Goal: Ask a question

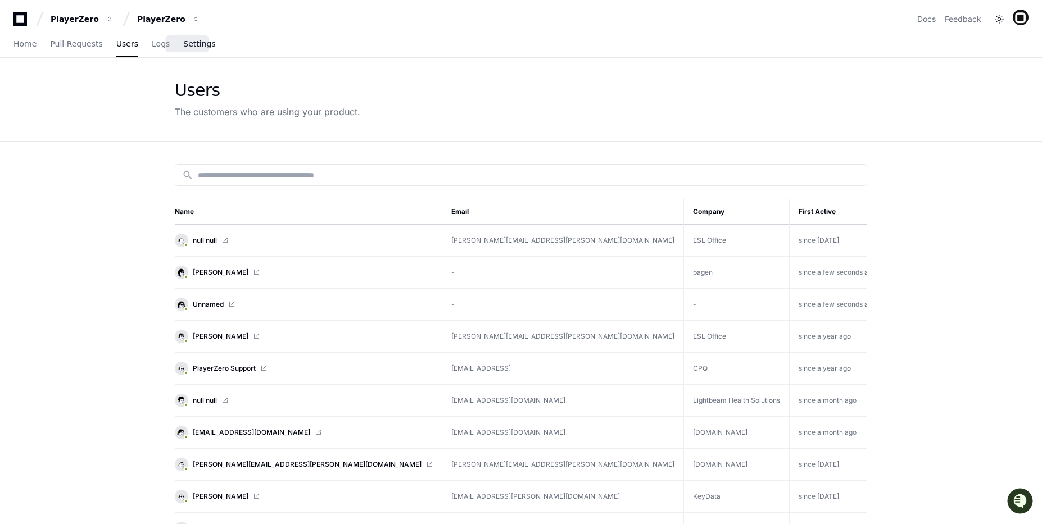
click at [191, 46] on span "Settings" at bounding box center [199, 43] width 32 height 7
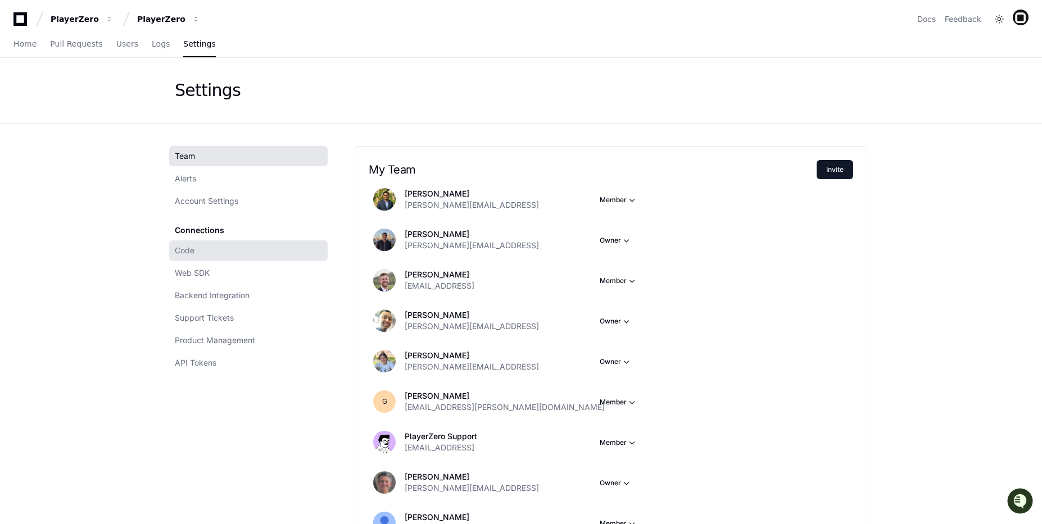
click at [211, 257] on link "Code" at bounding box center [248, 251] width 158 height 20
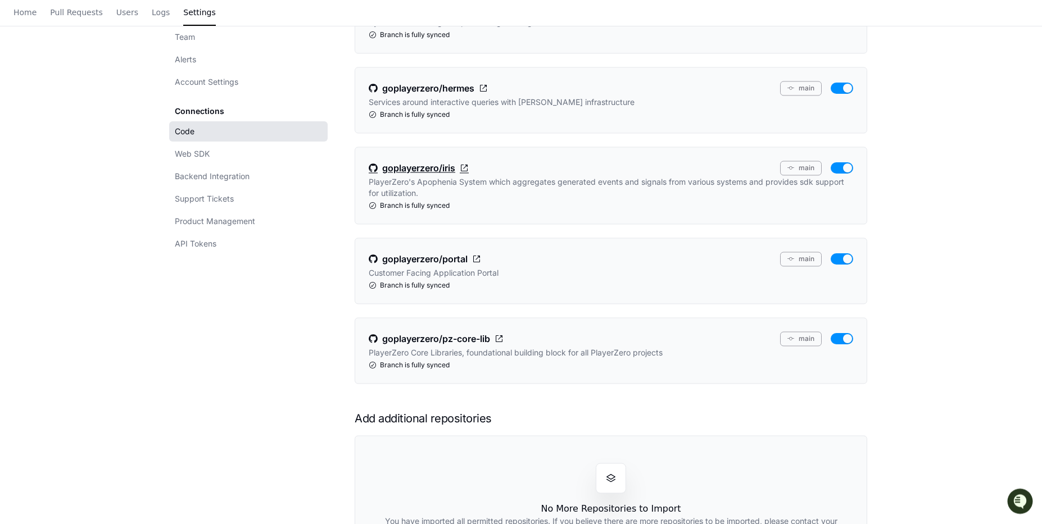
scroll to position [305, 0]
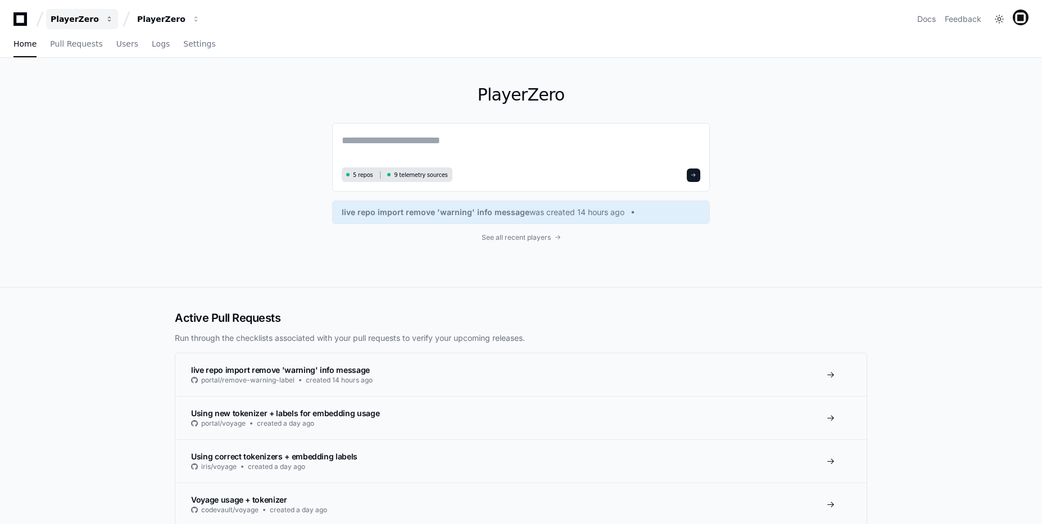
click at [97, 26] on button "PlayerZero" at bounding box center [82, 19] width 72 height 20
click at [30, 42] on span "Home" at bounding box center [24, 43] width 23 height 7
click at [495, 233] on span "See all recent players" at bounding box center [516, 237] width 69 height 9
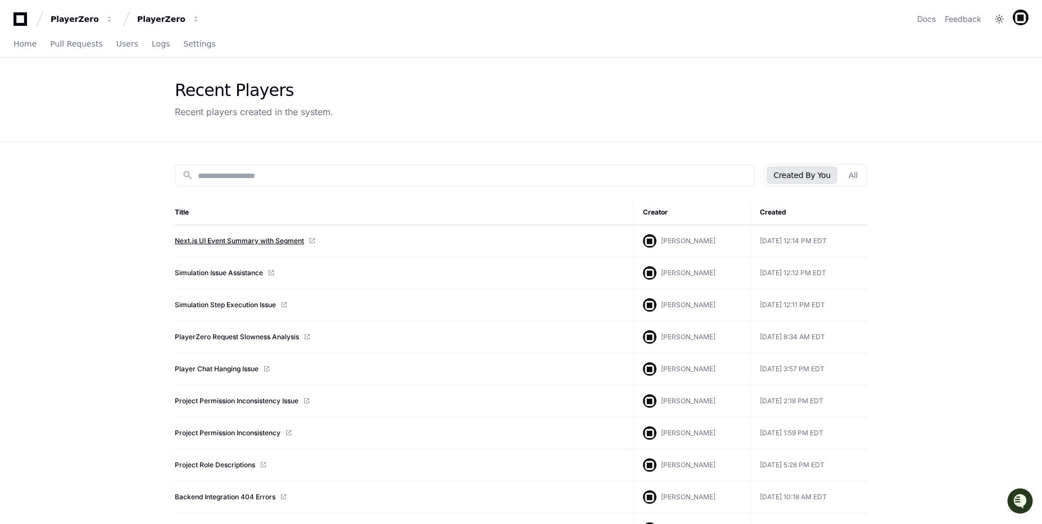
click at [189, 242] on link "Next.js UI Event Summary with Segment" at bounding box center [239, 241] width 129 height 9
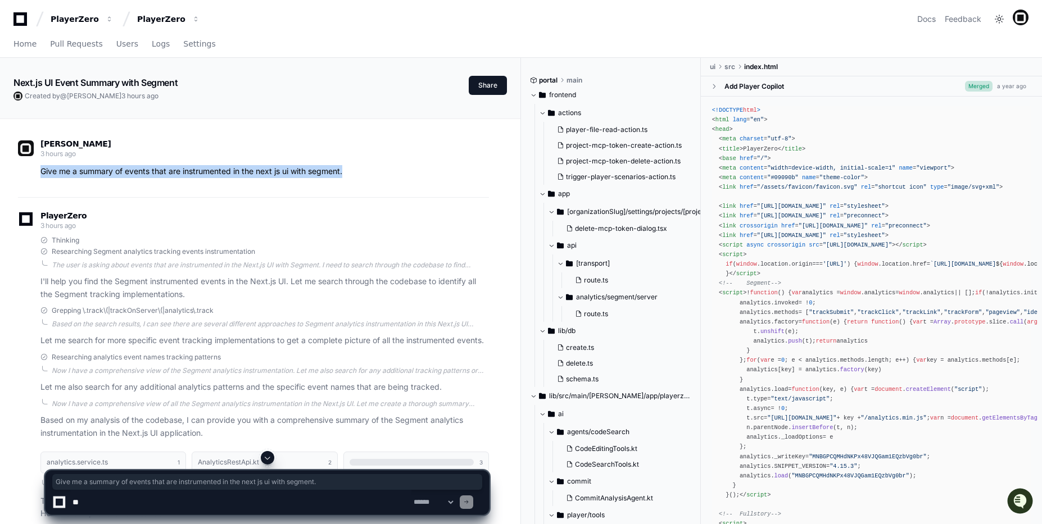
drag, startPoint x: 325, startPoint y: 167, endPoint x: 57, endPoint y: 160, distance: 268.2
click at [62, 160] on div "bob 3 hours ago Give me a summary of events that are instrumented in the next j…" at bounding box center [253, 160] width 471 height 38
drag, startPoint x: 40, startPoint y: 168, endPoint x: 355, endPoint y: 170, distance: 314.2
click at [351, 168] on p "Give me a summary of events that are instrumented in the next js ui with segmen…" at bounding box center [264, 171] width 448 height 13
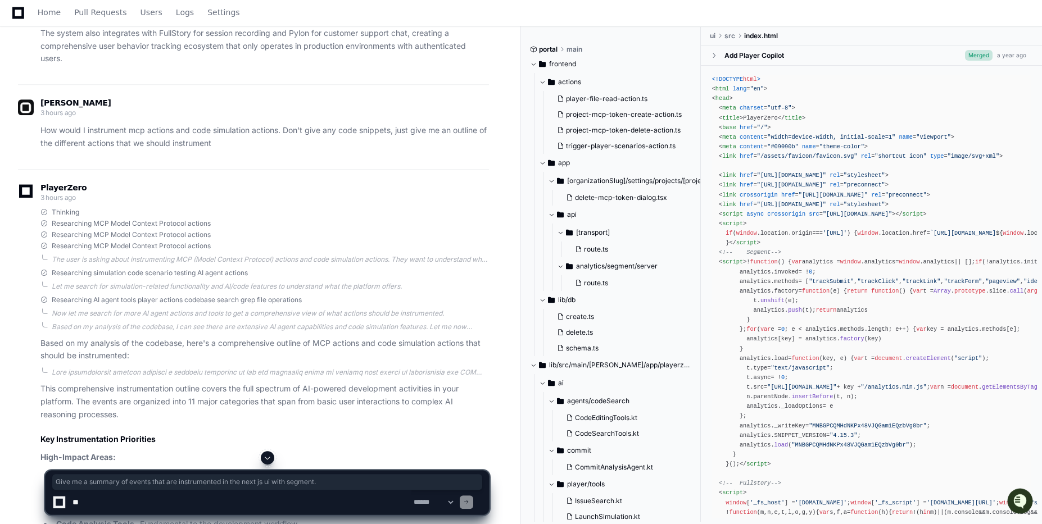
scroll to position [803, 0]
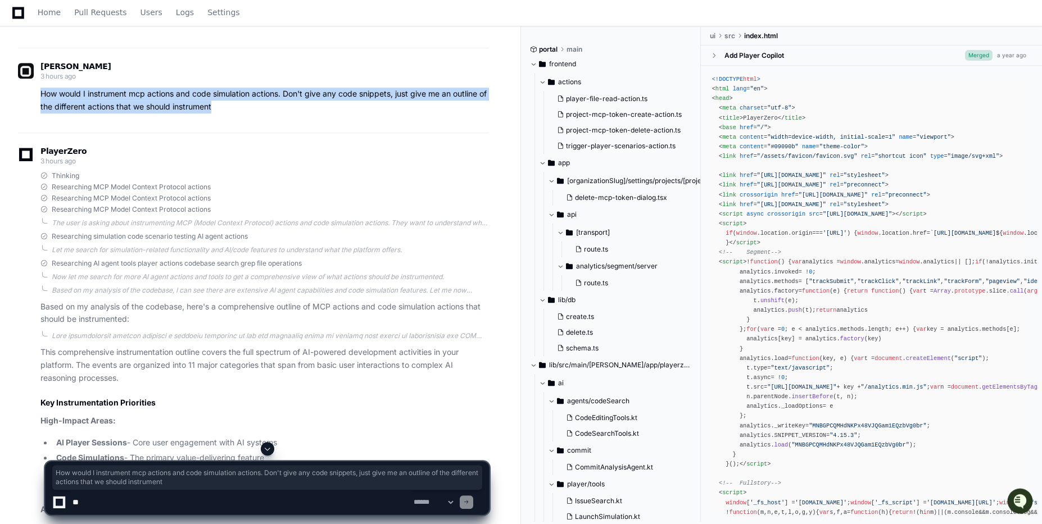
drag, startPoint x: 255, startPoint y: 130, endPoint x: 34, endPoint y: 113, distance: 221.0
click at [34, 113] on div "bob 3 hours ago How would I instrument mcp actions and code simulation actions.…" at bounding box center [253, 90] width 471 height 85
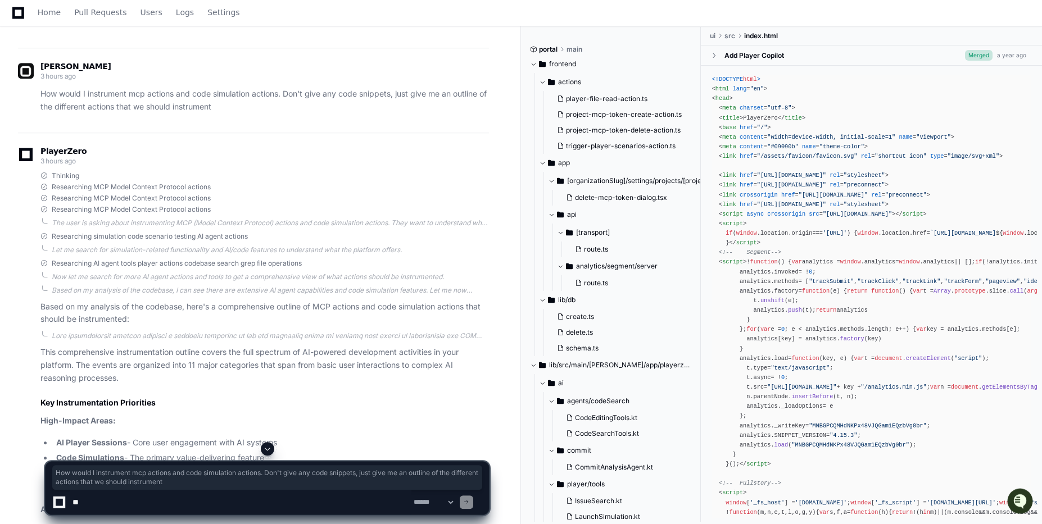
click at [239, 129] on div "bob 3 hours ago How would I instrument mcp actions and code simulation actions.…" at bounding box center [253, 90] width 471 height 85
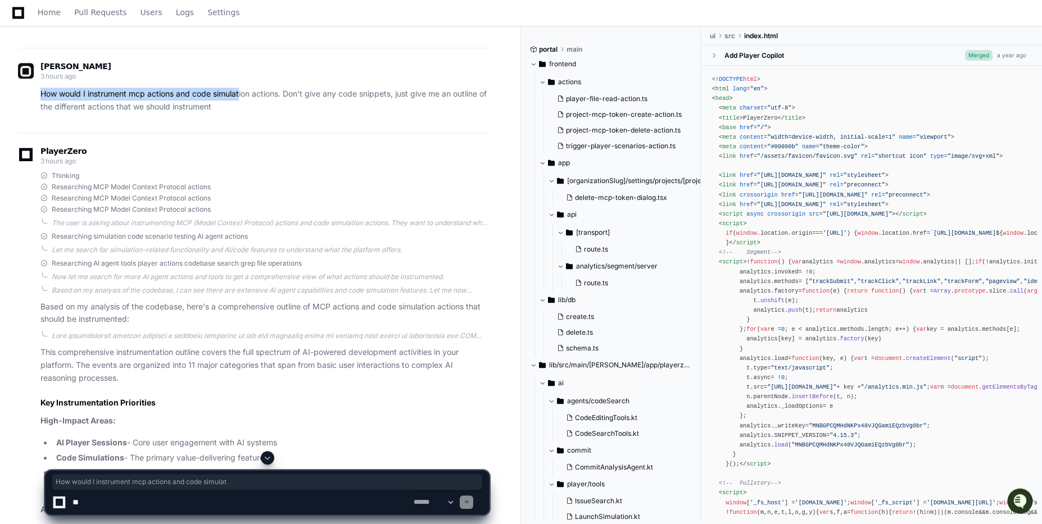
drag, startPoint x: 241, startPoint y: 111, endPoint x: 40, endPoint y: 103, distance: 201.4
click at [40, 103] on div "How would I instrument mcp actions and code simulation actions. Don't give any …" at bounding box center [253, 101] width 471 height 26
click at [195, 114] on p "How would I instrument mcp actions and code simulation actions. Don't give any …" at bounding box center [264, 101] width 448 height 26
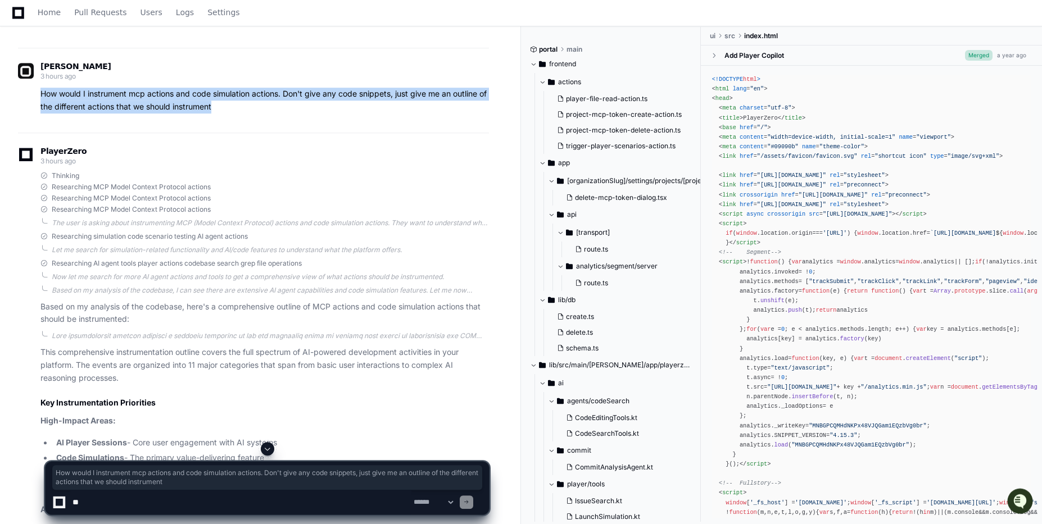
drag, startPoint x: 236, startPoint y: 116, endPoint x: 29, endPoint y: 112, distance: 206.9
click at [26, 112] on div "How would I instrument mcp actions and code simulation actions. Don't give any …" at bounding box center [253, 101] width 471 height 26
click at [219, 114] on p "How would I instrument mcp actions and code simulation actions. Don't give any …" at bounding box center [264, 101] width 448 height 26
drag, startPoint x: 263, startPoint y: 118, endPoint x: 30, endPoint y: 106, distance: 233.6
click at [30, 106] on div "How would I instrument mcp actions and code simulation actions. Don't give any …" at bounding box center [253, 101] width 471 height 26
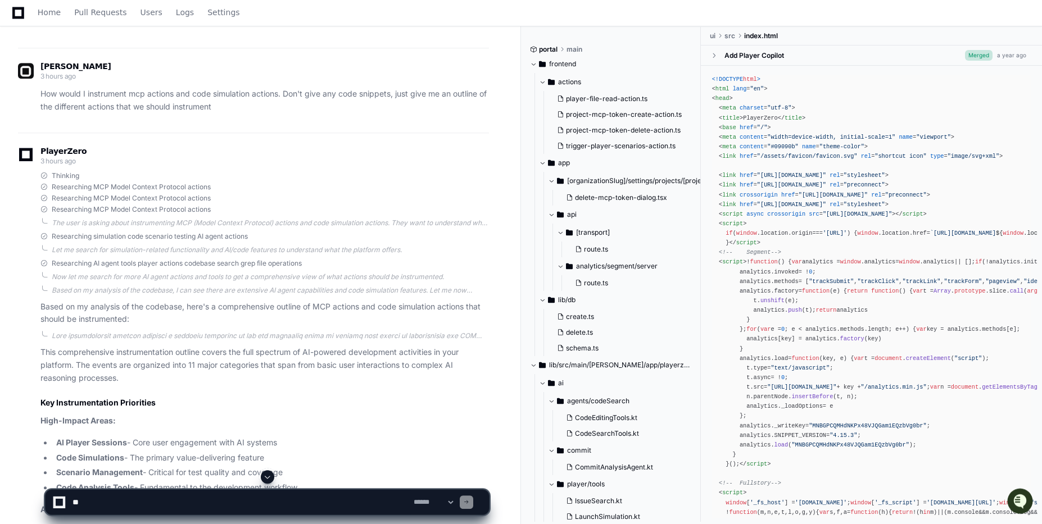
click at [226, 99] on div "bob 3 hours ago How would I instrument mcp actions and code simulation actions.…" at bounding box center [253, 88] width 471 height 51
click at [329, 114] on p "How would I instrument mcp actions and code simulation actions. Don't give any …" at bounding box center [264, 101] width 448 height 26
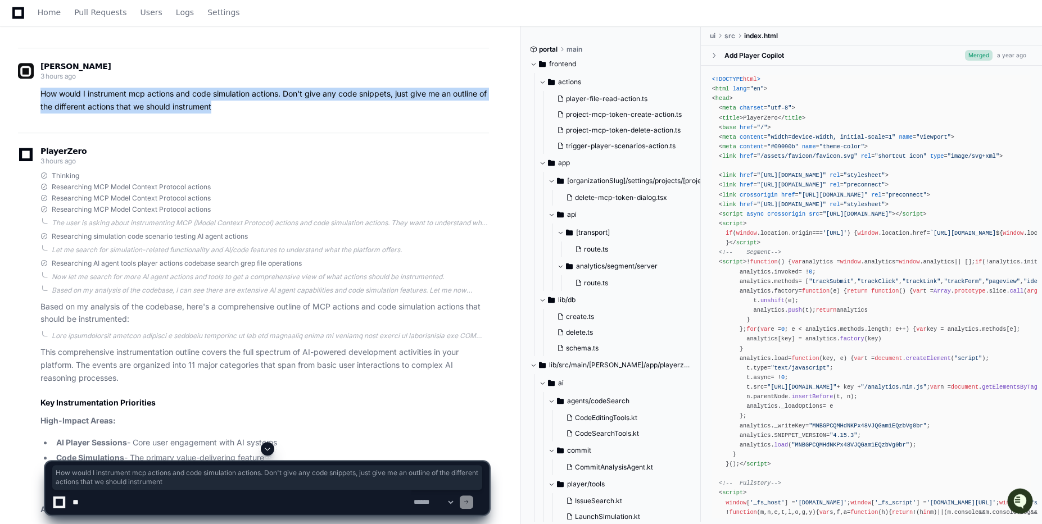
drag, startPoint x: 247, startPoint y: 115, endPoint x: 34, endPoint y: 108, distance: 213.1
click at [34, 108] on div "How would I instrument mcp actions and code simulation actions. Don't give any …" at bounding box center [253, 101] width 471 height 26
click at [259, 109] on p "How would I instrument mcp actions and code simulation actions. Don't give any …" at bounding box center [264, 101] width 448 height 26
drag, startPoint x: 242, startPoint y: 119, endPoint x: 37, endPoint y: 113, distance: 204.6
click at [35, 113] on div "How would I instrument mcp actions and code simulation actions. Don't give any …" at bounding box center [253, 101] width 471 height 26
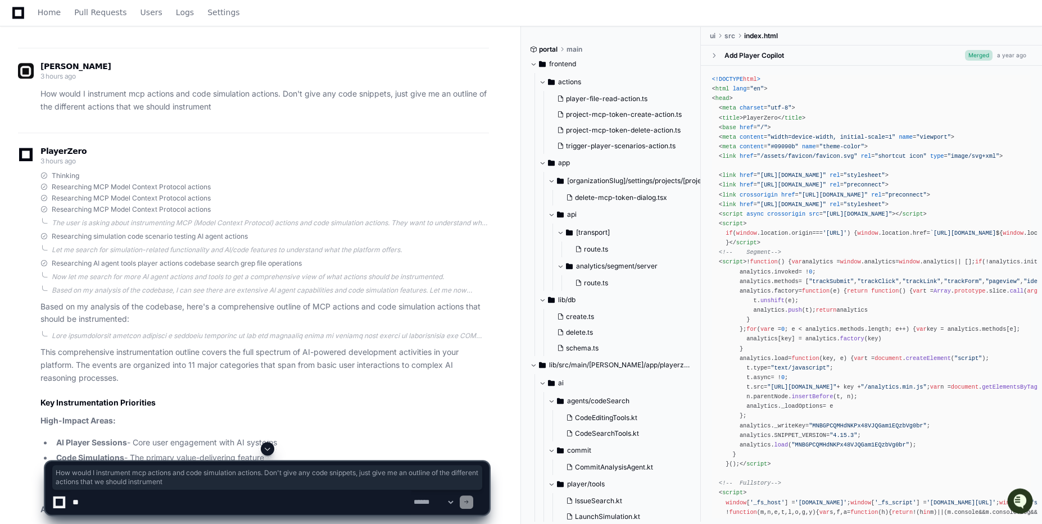
click at [179, 114] on p "How would I instrument mcp actions and code simulation actions. Don't give any …" at bounding box center [264, 101] width 448 height 26
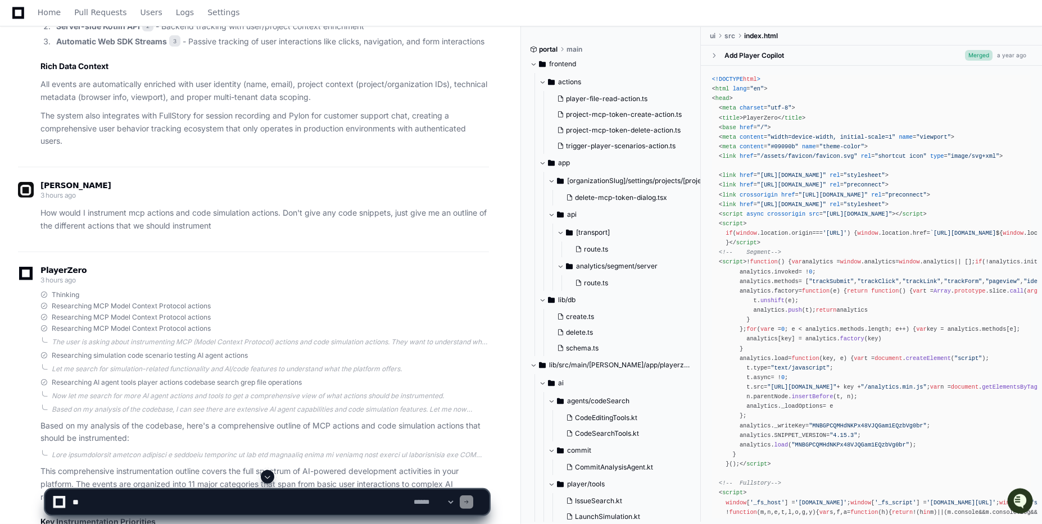
scroll to position [1118, 0]
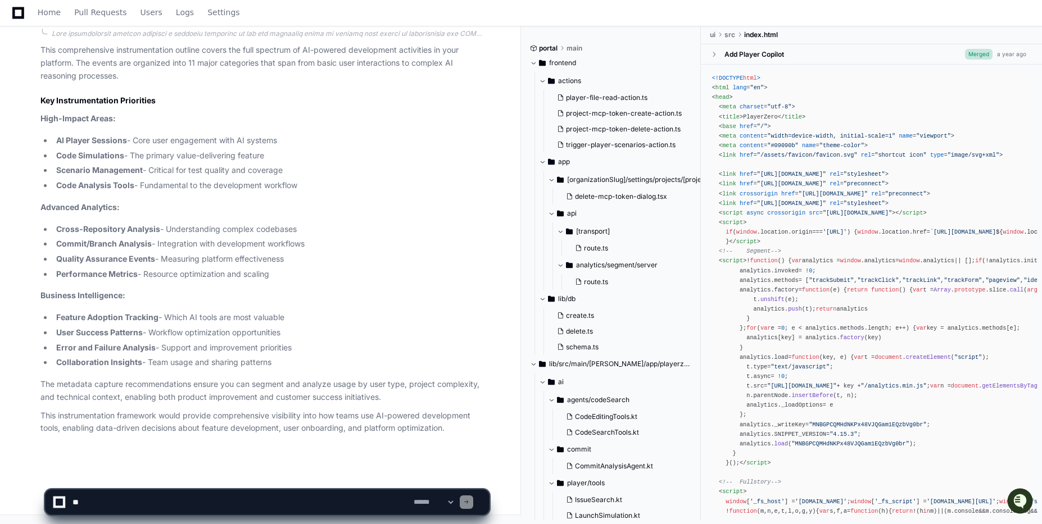
click at [207, 510] on textarea at bounding box center [240, 502] width 341 height 25
click at [153, 502] on textarea at bounding box center [240, 502] width 341 height 25
type textarea "********"
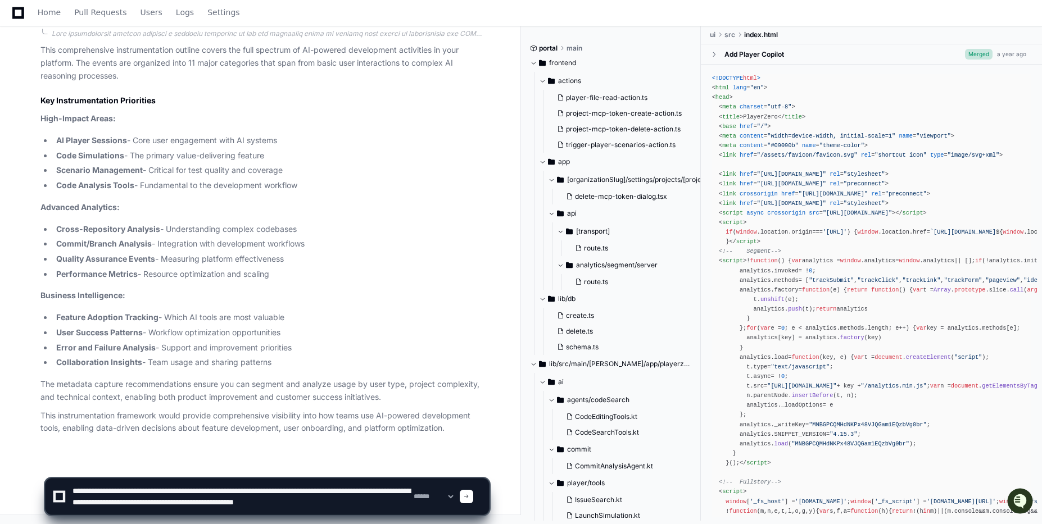
scroll to position [4, 0]
type textarea "**********"
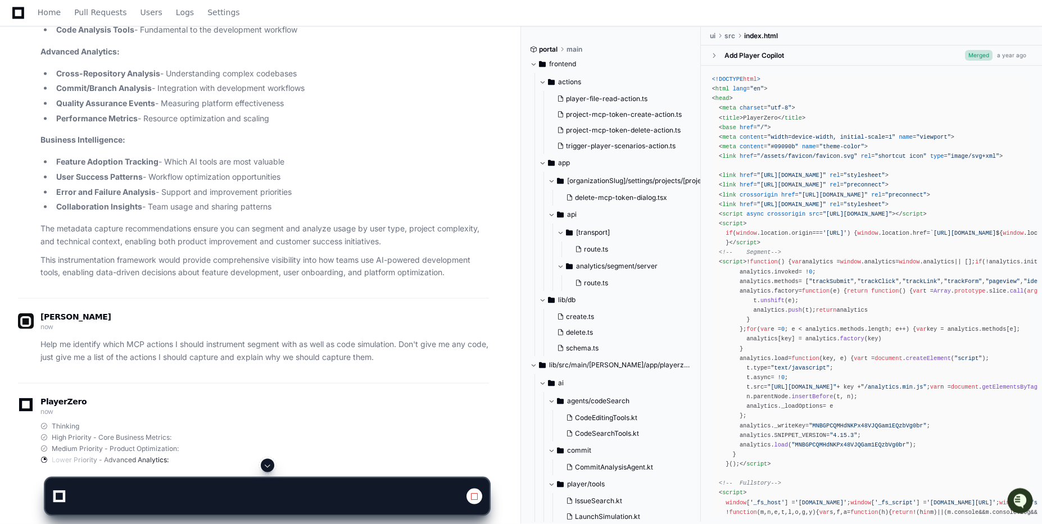
scroll to position [1302, 0]
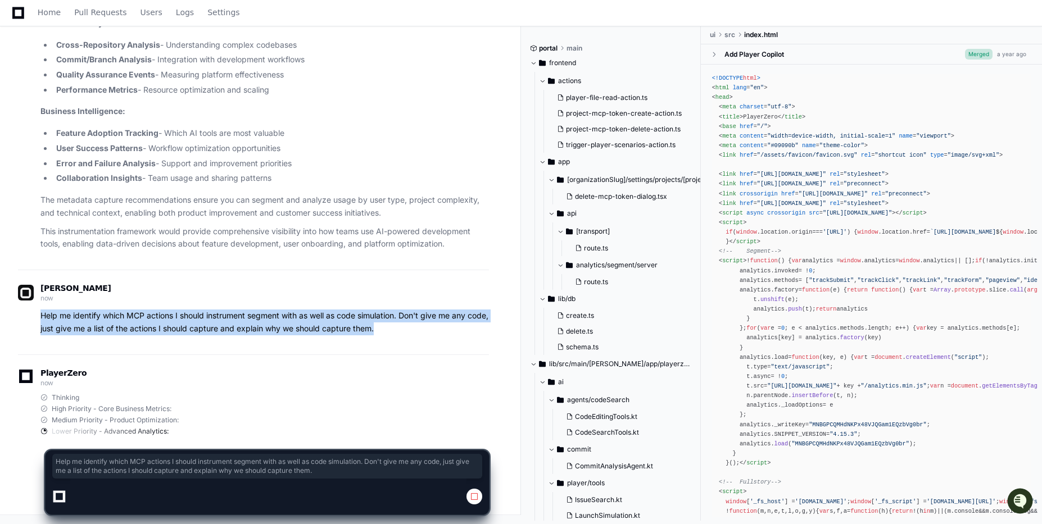
drag, startPoint x: 410, startPoint y: 329, endPoint x: 35, endPoint y: 317, distance: 374.5
click at [35, 317] on div "Help me identify which MCP actions I should instrument segment with as well as …" at bounding box center [253, 323] width 471 height 26
click at [66, 319] on p "Help me identify which MCP actions I should instrument segment with as well as …" at bounding box center [264, 323] width 448 height 26
drag, startPoint x: 41, startPoint y: 315, endPoint x: 472, endPoint y: 326, distance: 431.2
click at [472, 326] on p "Help me identify which MCP actions I should instrument segment with as well as …" at bounding box center [264, 323] width 448 height 26
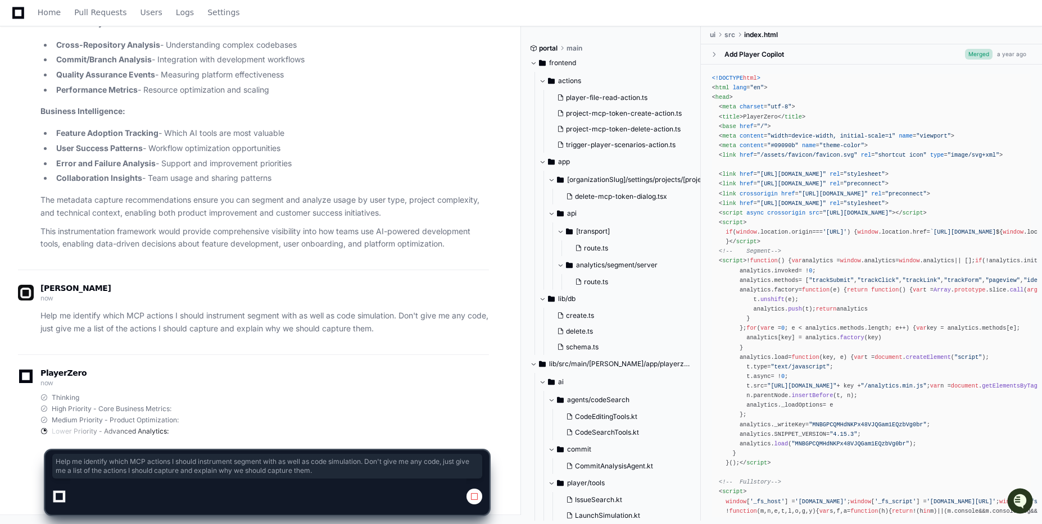
click at [437, 350] on div "bob now Help me identify which MCP actions I should instrument segment with as …" at bounding box center [253, 312] width 471 height 85
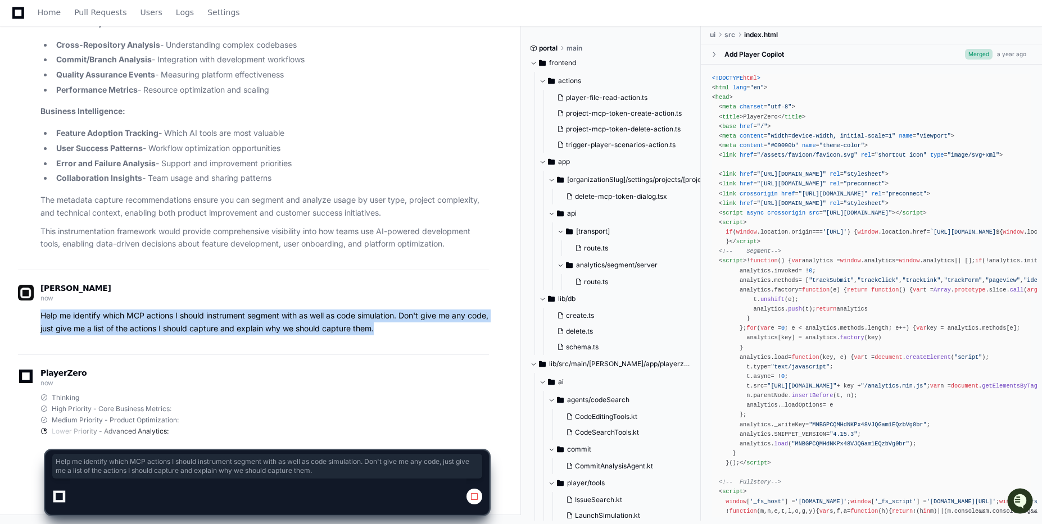
drag, startPoint x: 437, startPoint y: 325, endPoint x: 40, endPoint y: 318, distance: 396.9
click at [40, 318] on p "Help me identify which MCP actions I should instrument segment with as well as …" at bounding box center [264, 323] width 448 height 26
click at [130, 328] on p "Help me identify which MCP actions I should instrument segment with as well as …" at bounding box center [264, 323] width 448 height 26
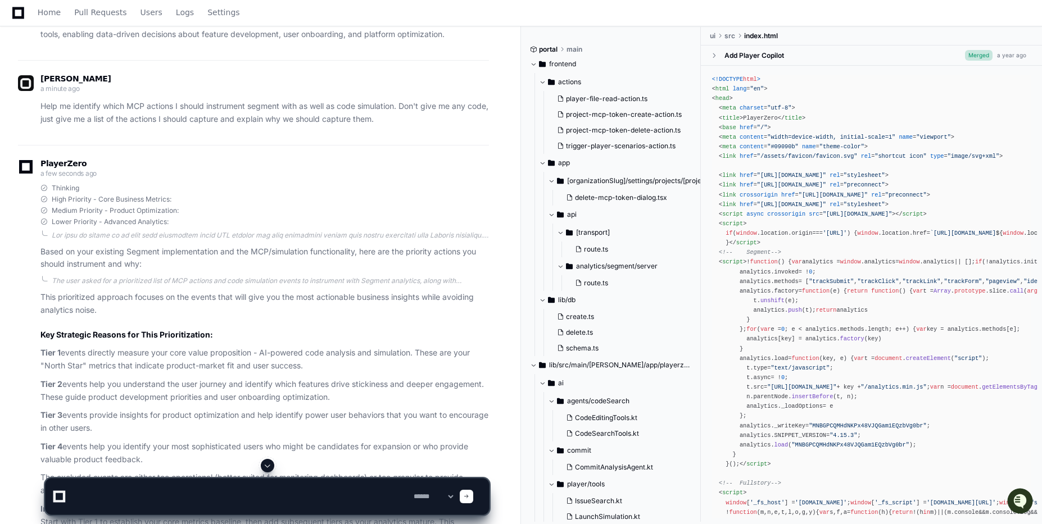
scroll to position [1581, 0]
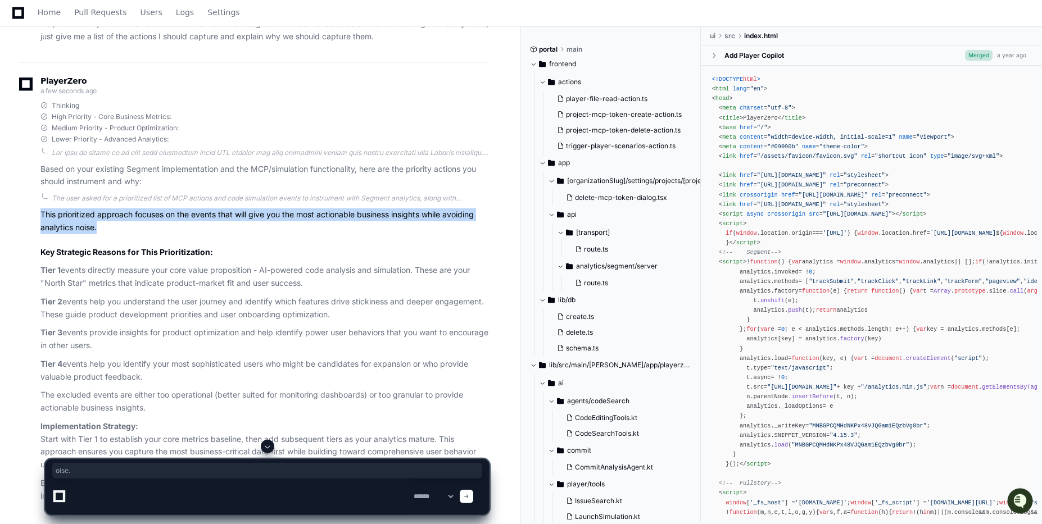
drag, startPoint x: 156, startPoint y: 250, endPoint x: 21, endPoint y: 229, distance: 136.9
click at [21, 229] on div "The user asked for a prioritized list of MCP actions and code simulation events…" at bounding box center [253, 348] width 471 height 309
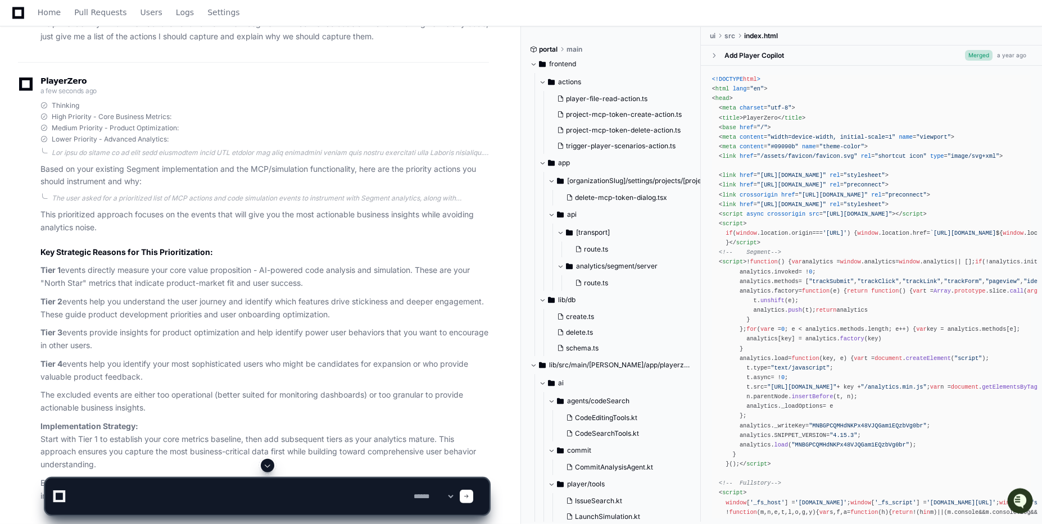
click at [233, 273] on div "The user asked for a prioritized list of MCP actions and code simulation events…" at bounding box center [264, 348] width 448 height 309
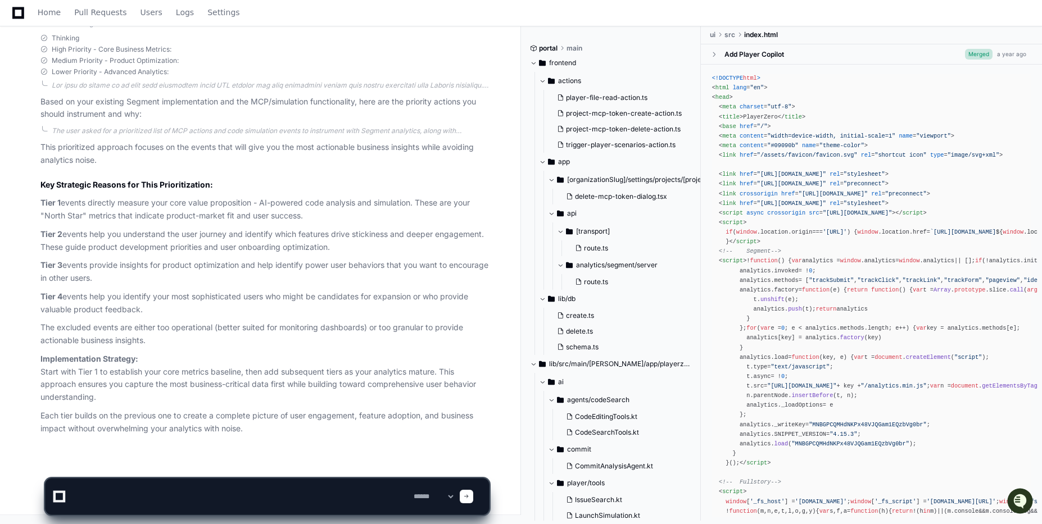
click at [162, 490] on textarea at bounding box center [240, 497] width 341 height 36
type textarea "**********"
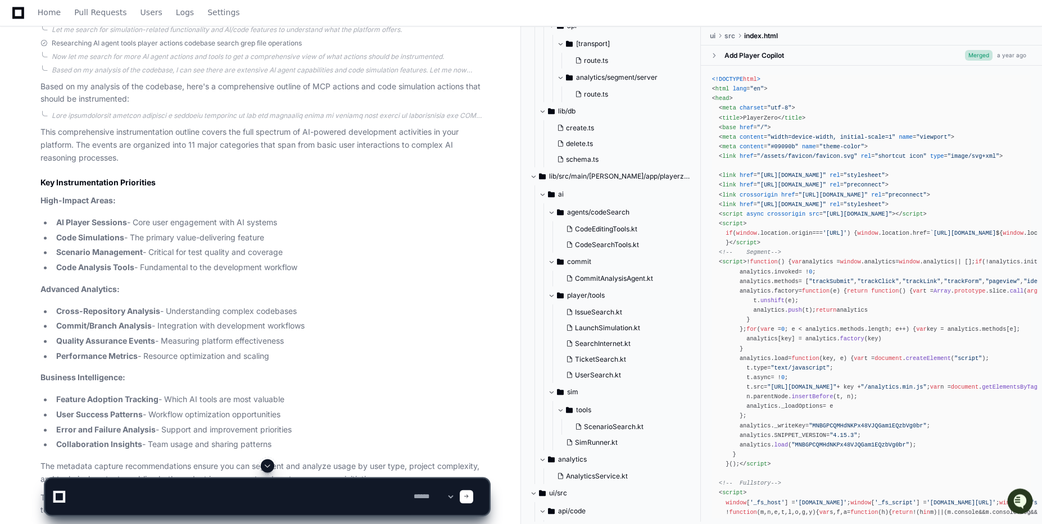
scroll to position [945, 0]
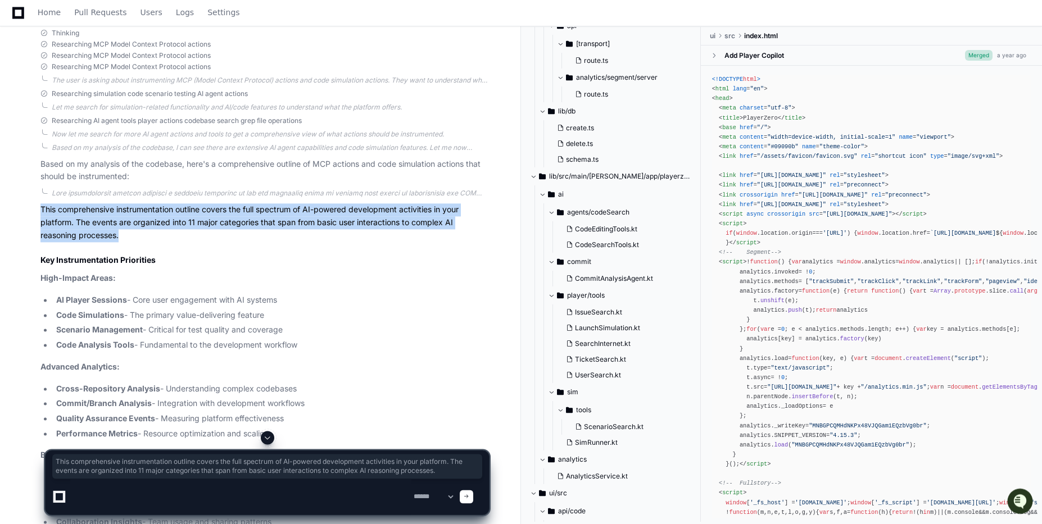
drag, startPoint x: 122, startPoint y: 250, endPoint x: 36, endPoint y: 226, distance: 89.2
click at [36, 226] on div "This comprehensive instrumentation outline covers the full spectrum of AI-power…" at bounding box center [253, 392] width 471 height 406
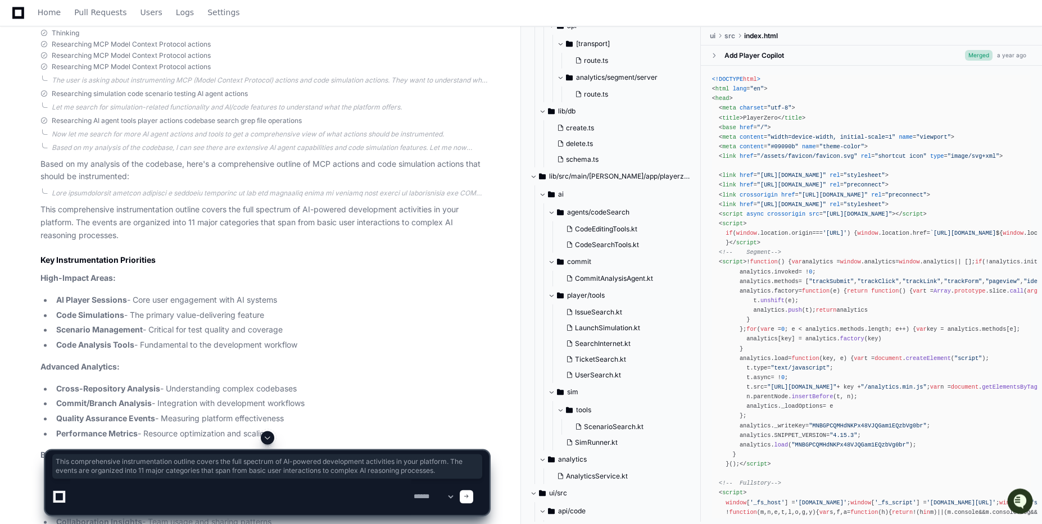
click at [93, 228] on p "This comprehensive instrumentation outline covers the full spectrum of AI-power…" at bounding box center [264, 222] width 448 height 38
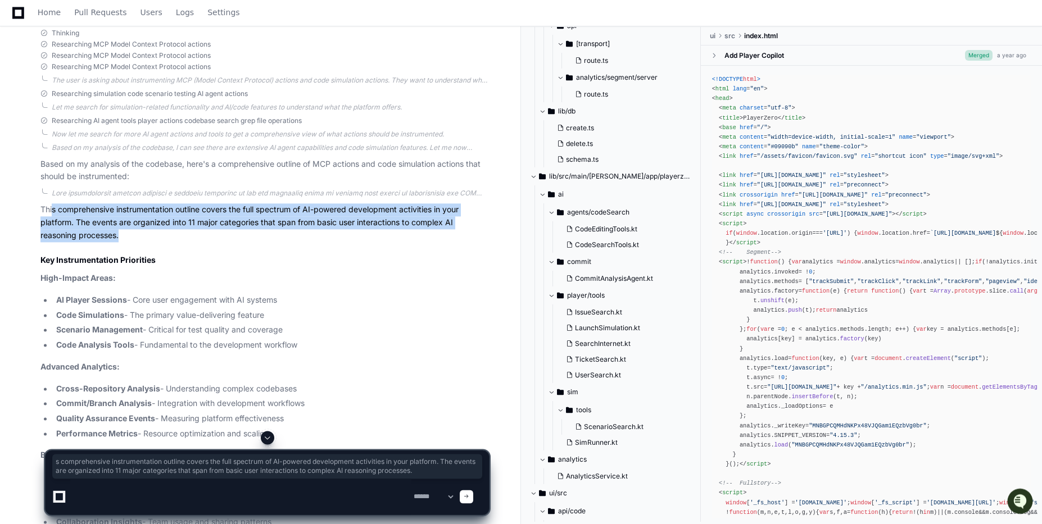
drag, startPoint x: 126, startPoint y: 243, endPoint x: 52, endPoint y: 220, distance: 77.8
click at [52, 220] on p "This comprehensive instrumentation outline covers the full spectrum of AI-power…" at bounding box center [264, 222] width 448 height 38
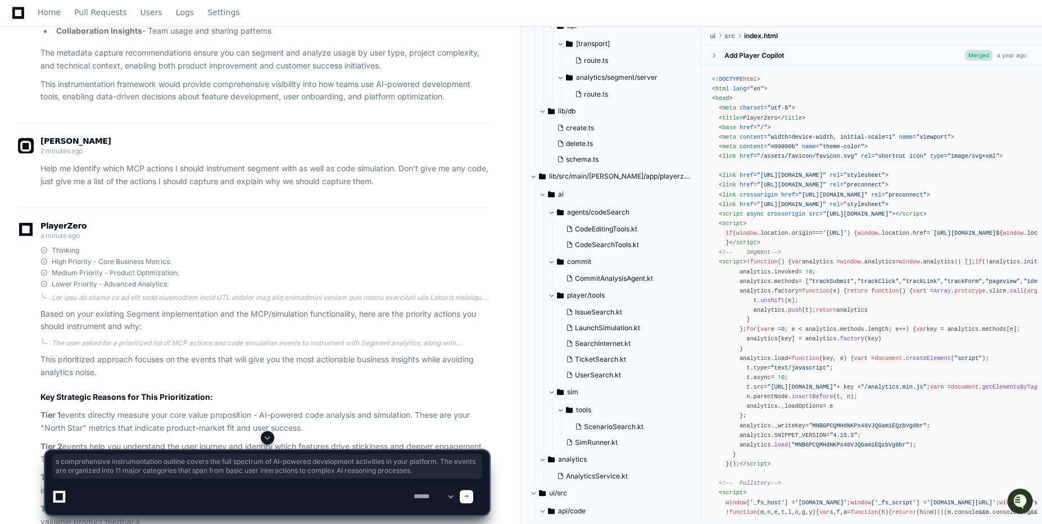
click at [304, 325] on p "Based on your existing Segment implementation and the MCP/simulation functional…" at bounding box center [264, 321] width 448 height 26
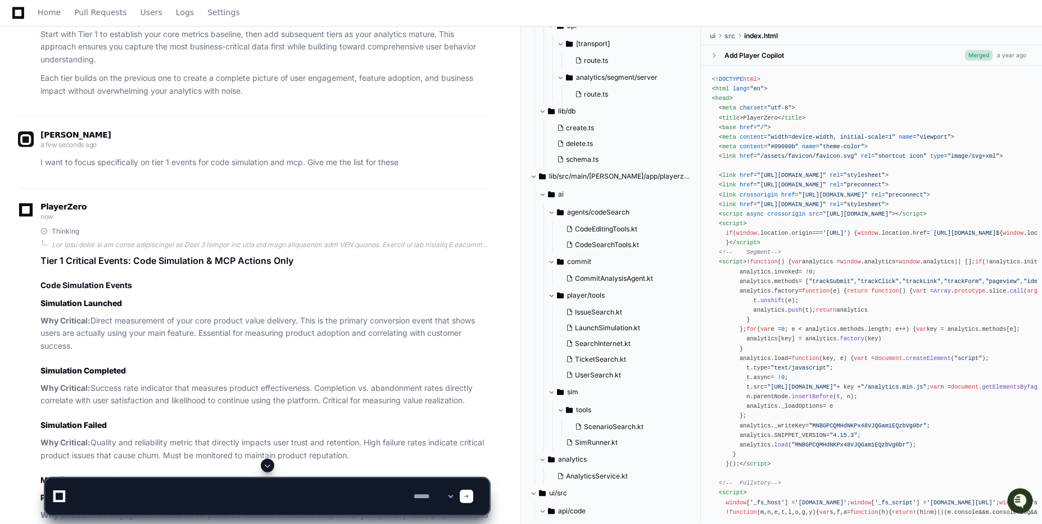
scroll to position [2069, 0]
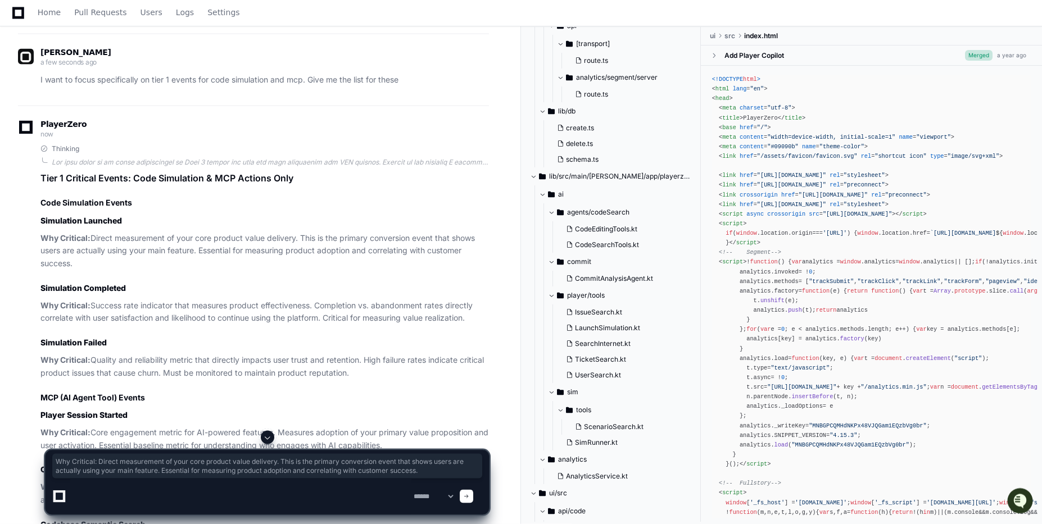
drag, startPoint x: 89, startPoint y: 277, endPoint x: 30, endPoint y: 250, distance: 65.1
click at [30, 250] on div "Thinking Tier 1 Critical Events: Code Simulation & MCP Actions Only Code Simula…" at bounding box center [253, 446] width 471 height 604
click at [161, 292] on div "Thinking Tier 1 Critical Events: Code Simulation & MCP Actions Only Code Simula…" at bounding box center [264, 446] width 448 height 604
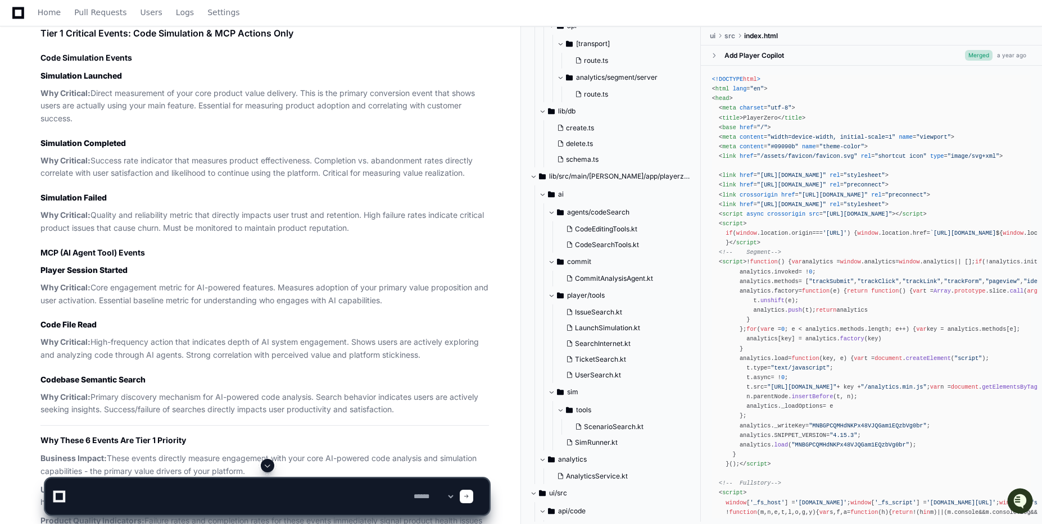
scroll to position [2308, 0]
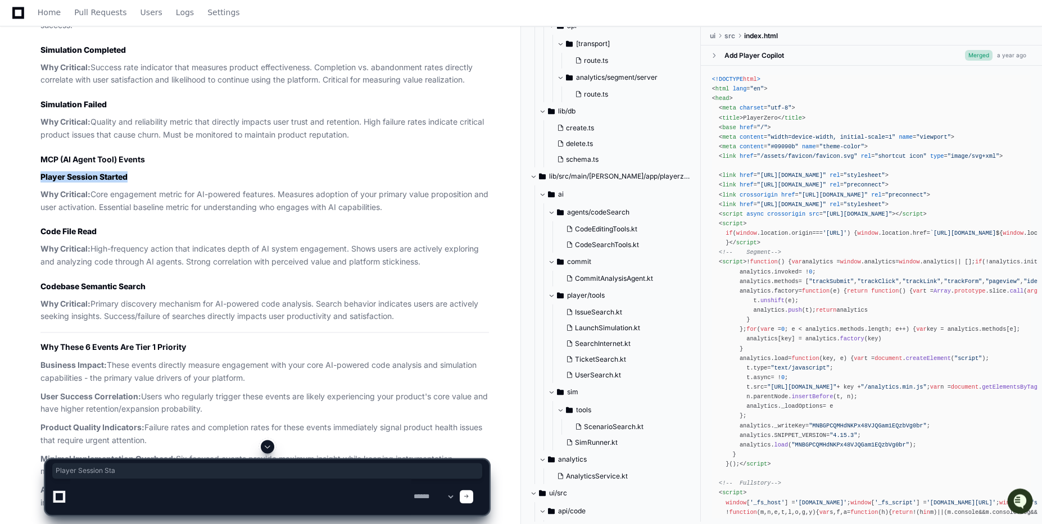
drag, startPoint x: 40, startPoint y: 191, endPoint x: 150, endPoint y: 186, distance: 110.2
click at [150, 186] on div "Thinking Tier 1 Critical Events: Code Simulation & MCP Actions Only Code Simula…" at bounding box center [253, 208] width 471 height 604
click at [148, 206] on p "Why Critical: Core engagement metric for AI-powered features. Measures adoption…" at bounding box center [264, 201] width 448 height 26
drag, startPoint x: 49, startPoint y: 189, endPoint x: 162, endPoint y: 193, distance: 113.0
click at [162, 193] on div "Thinking Tier 1 Critical Events: Code Simulation & MCP Actions Only Code Simula…" at bounding box center [253, 208] width 471 height 604
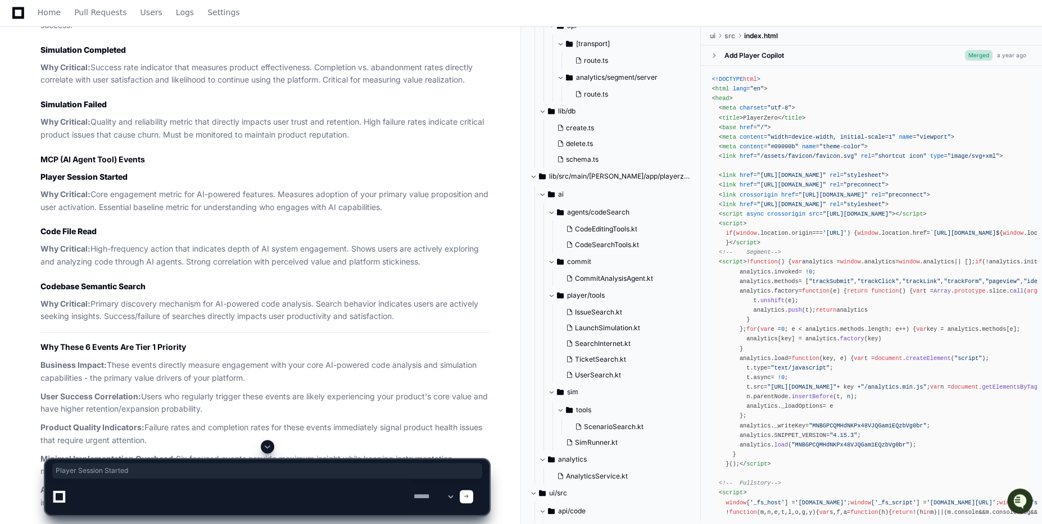
click at [169, 211] on p "Why Critical: Core engagement metric for AI-powered features. Measures adoption…" at bounding box center [264, 201] width 448 height 26
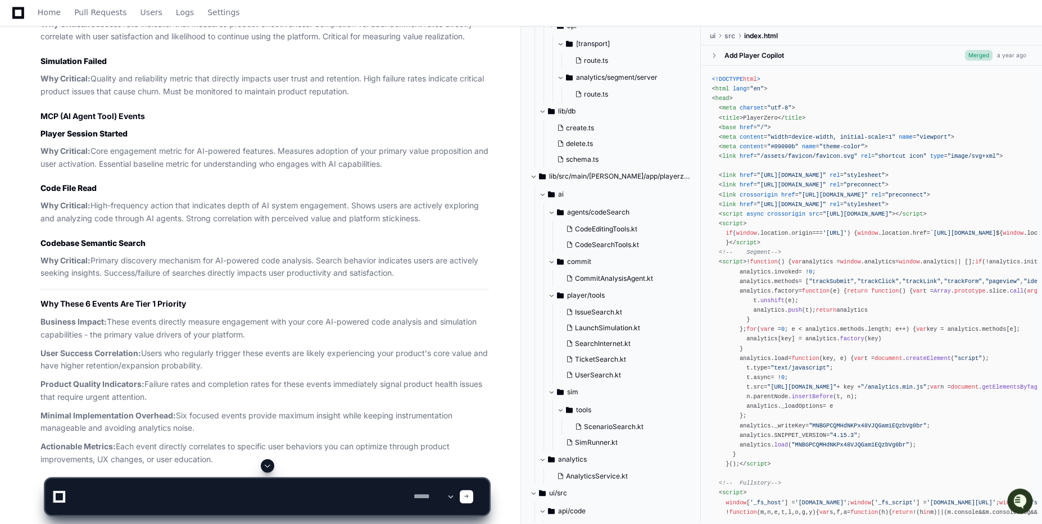
scroll to position [2364, 0]
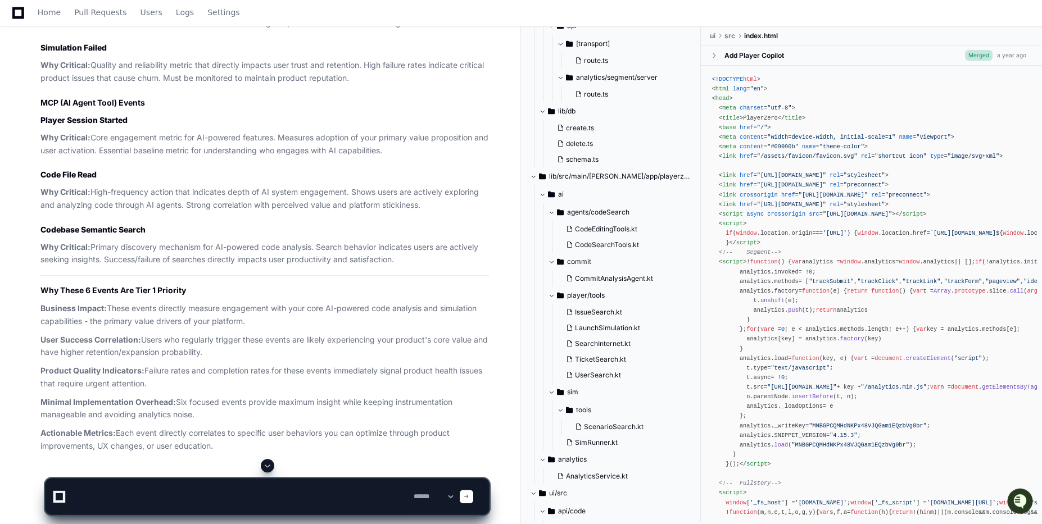
click at [108, 499] on textarea at bounding box center [240, 497] width 341 height 36
type textarea "**********"
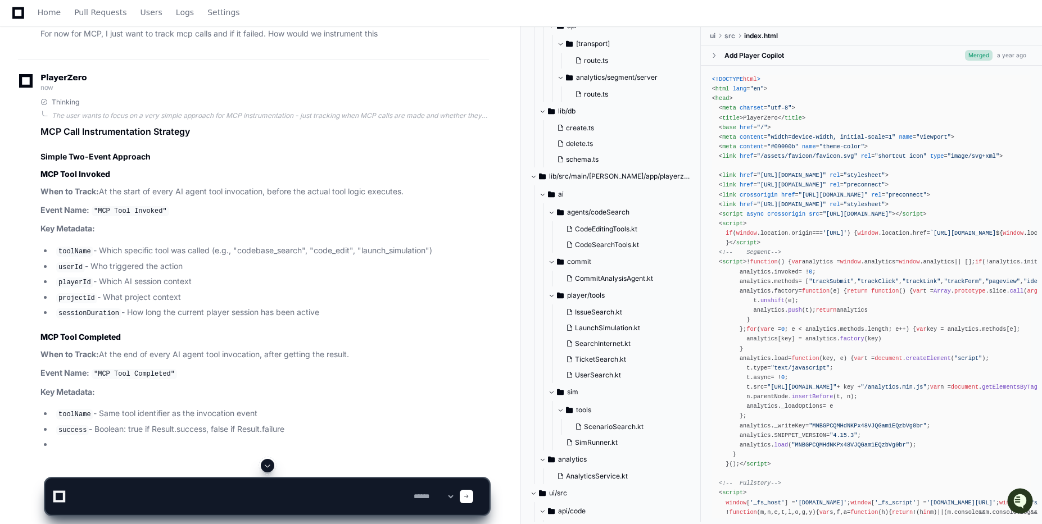
scroll to position [2855, 0]
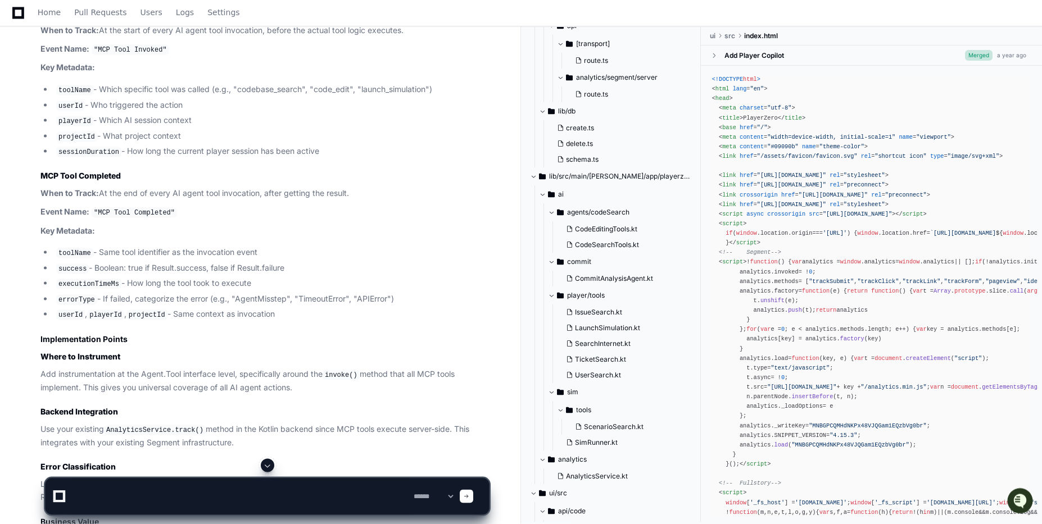
scroll to position [3108, 0]
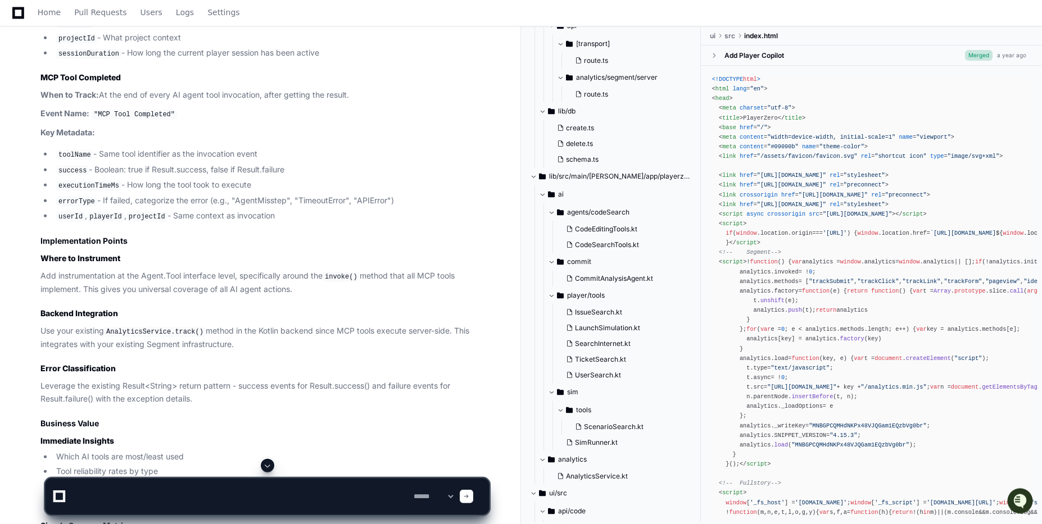
click at [136, 489] on textarea at bounding box center [240, 497] width 341 height 36
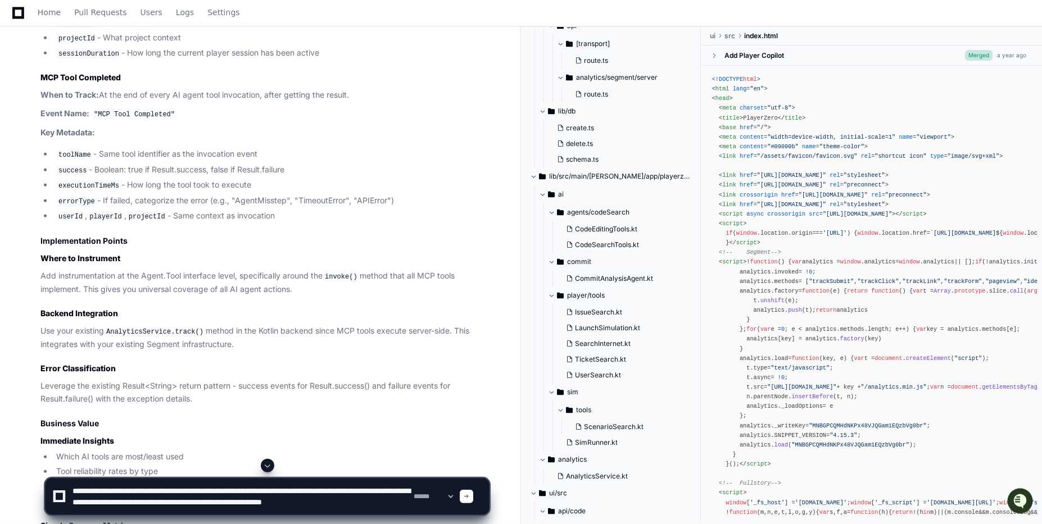
scroll to position [4, 0]
type textarea "**********"
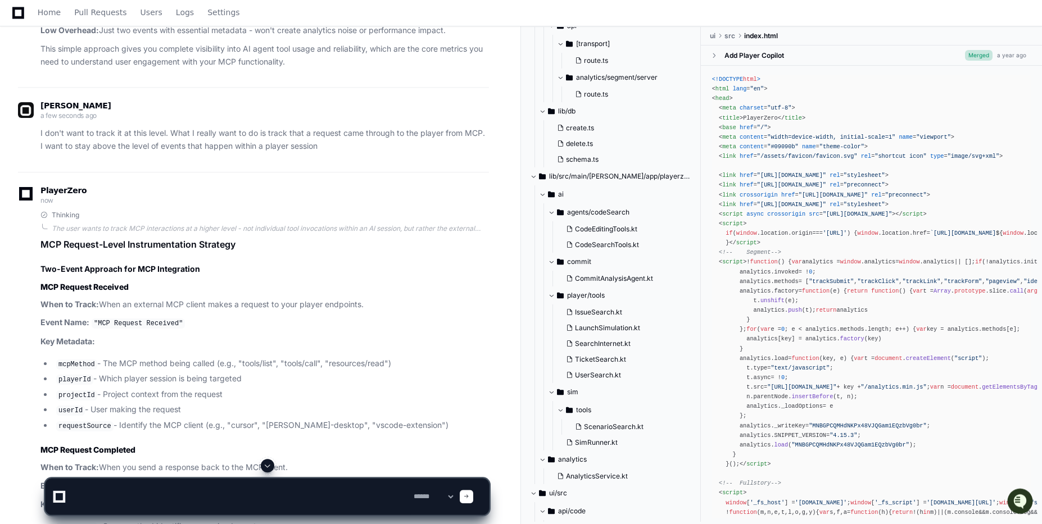
scroll to position [3936, 0]
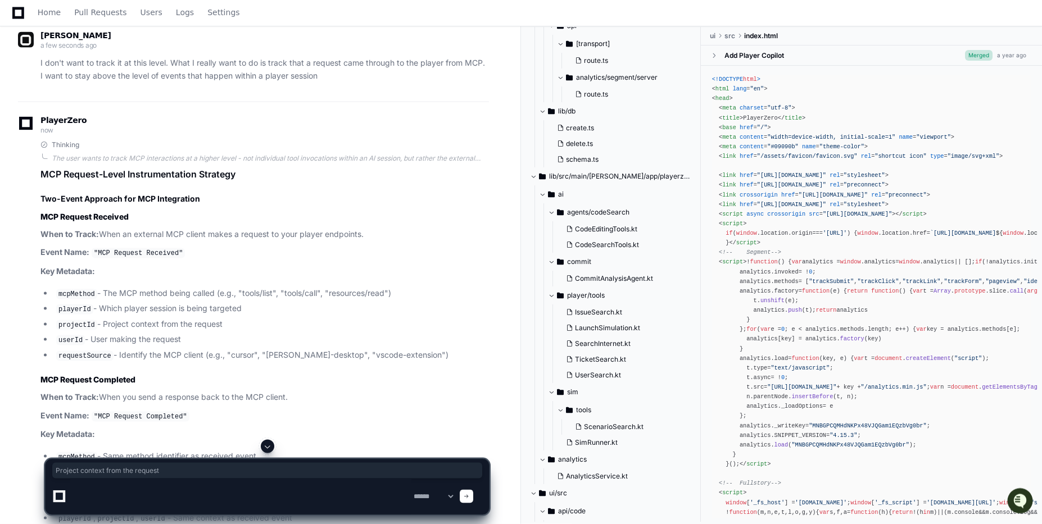
drag, startPoint x: 240, startPoint y: 338, endPoint x: 101, endPoint y: 334, distance: 139.5
click at [101, 332] on li "projectId - Project context from the request" at bounding box center [271, 324] width 436 height 13
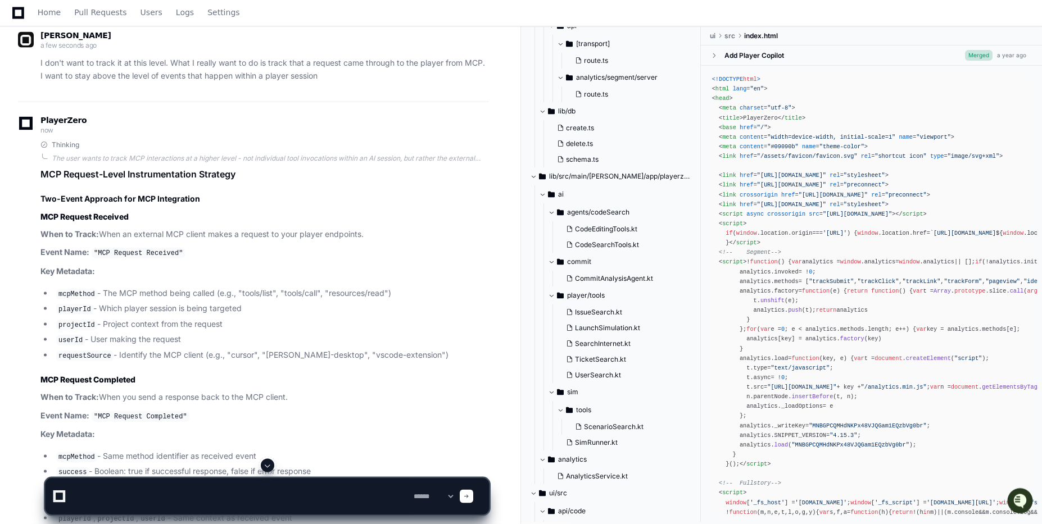
click at [121, 347] on li "userId - User making the request" at bounding box center [271, 339] width 436 height 13
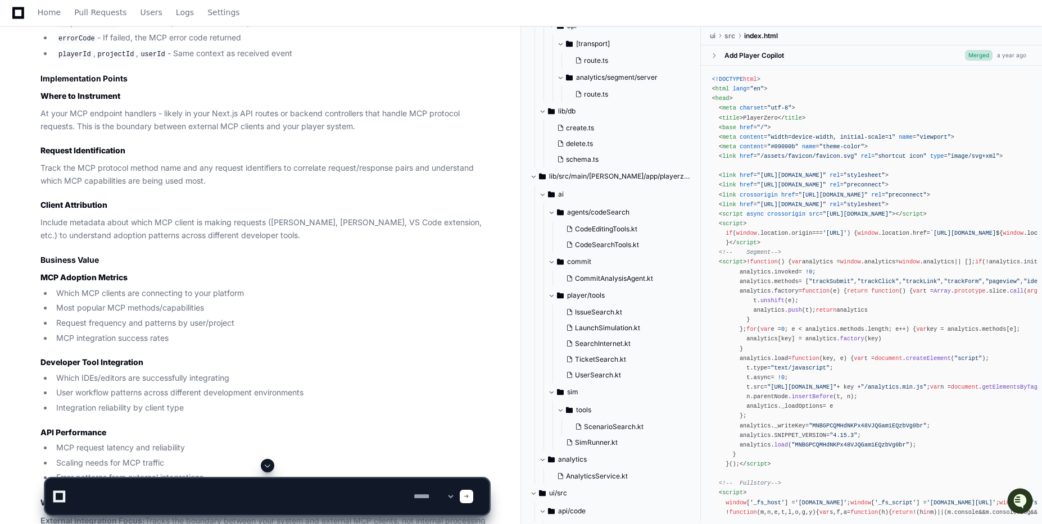
scroll to position [4407, 0]
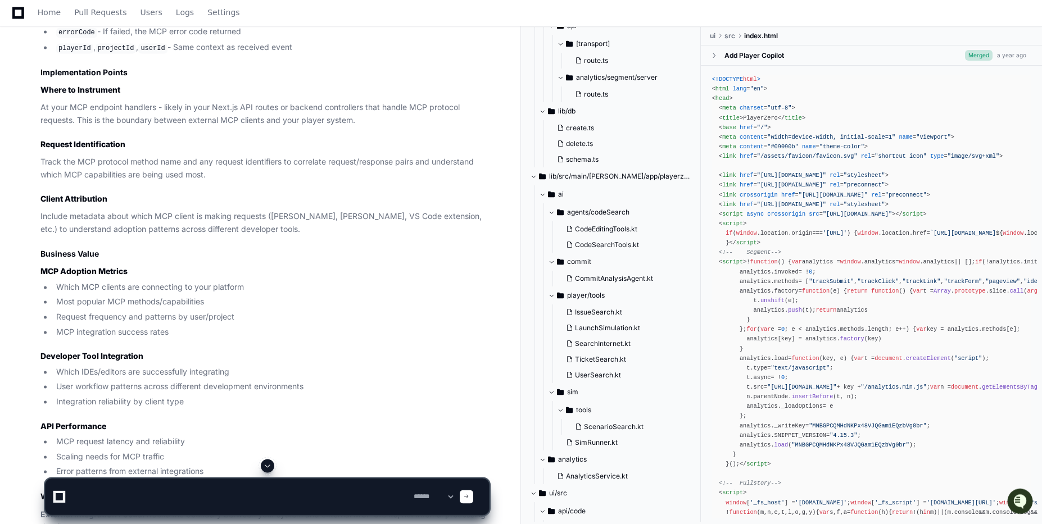
click at [123, 487] on textarea at bounding box center [240, 497] width 341 height 36
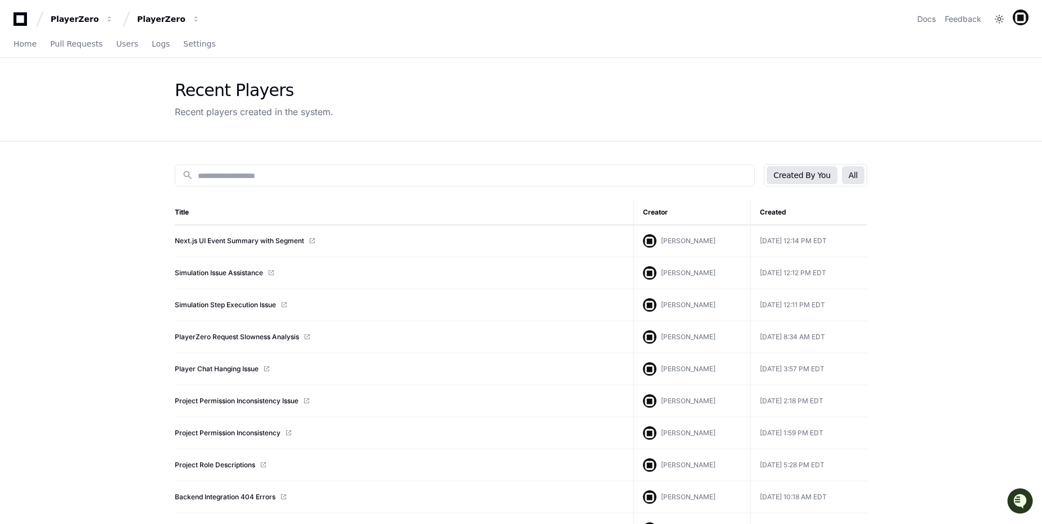
click at [844, 173] on button "All" at bounding box center [853, 175] width 22 height 18
click at [839, 171] on div "Created By You All" at bounding box center [815, 175] width 103 height 22
click at [850, 178] on button "All" at bounding box center [853, 175] width 22 height 18
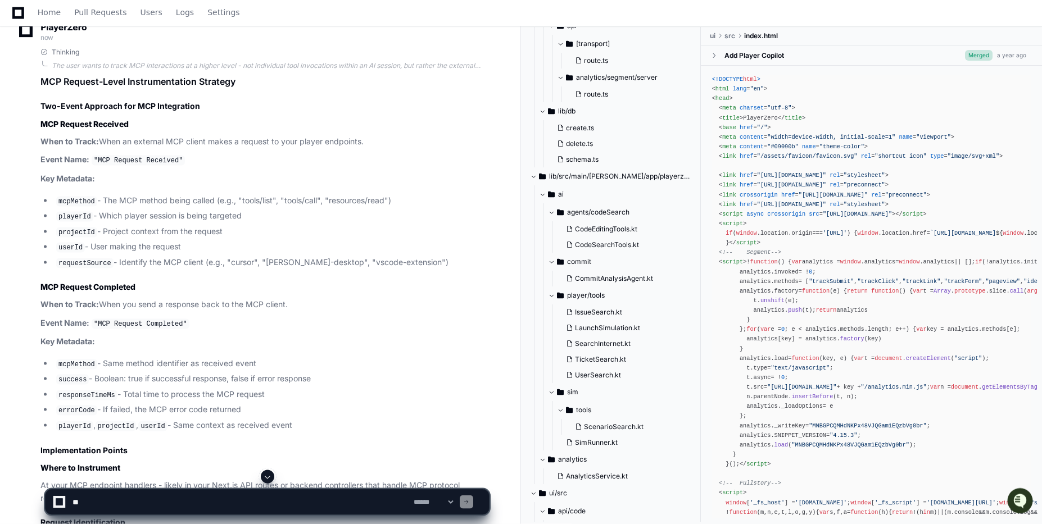
scroll to position [4003, 0]
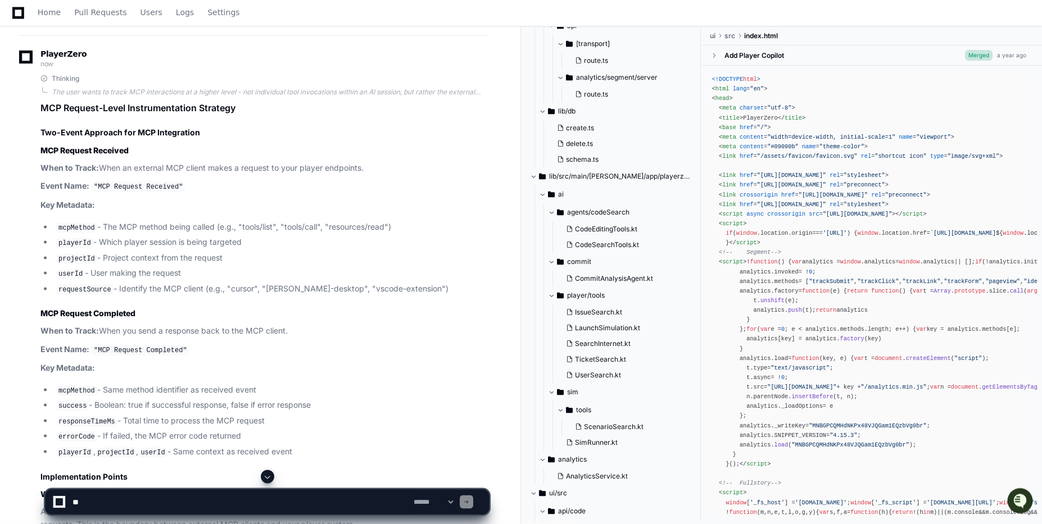
click at [99, 509] on textarea at bounding box center [240, 502] width 341 height 25
type textarea "*"
type textarea "**********"
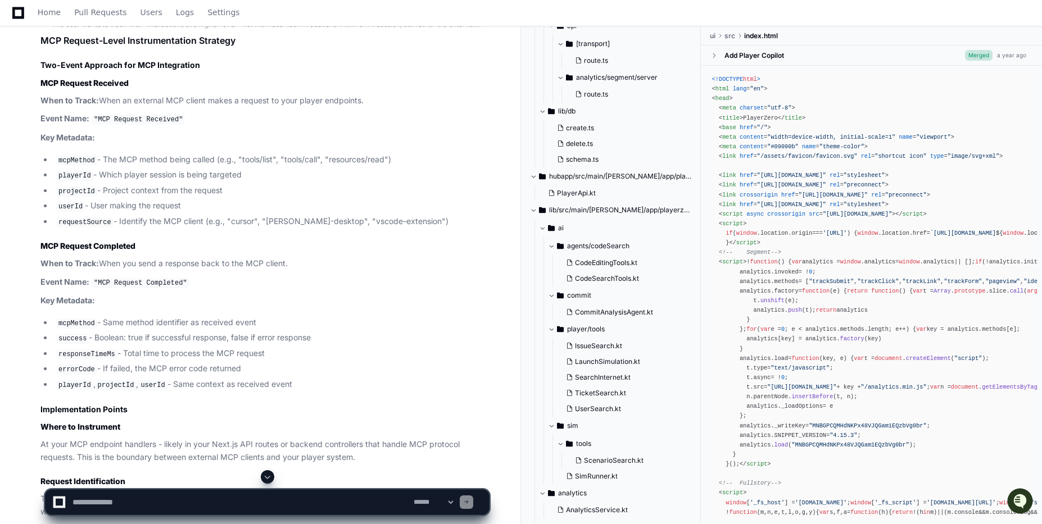
scroll to position [3982, 0]
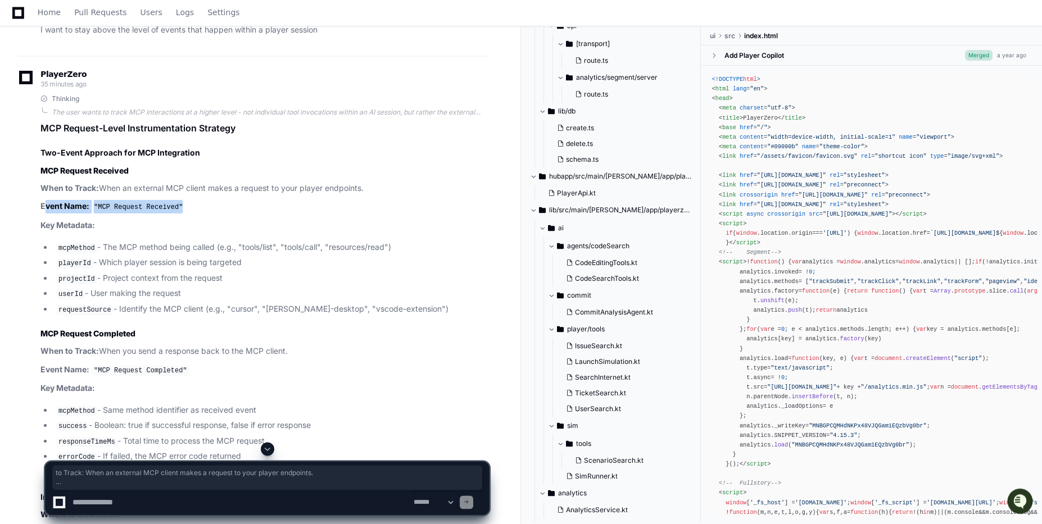
drag, startPoint x: 196, startPoint y: 223, endPoint x: 47, endPoint y: 216, distance: 149.1
click at [47, 214] on p "Event Name: "MCP Request Received"" at bounding box center [264, 206] width 448 height 13
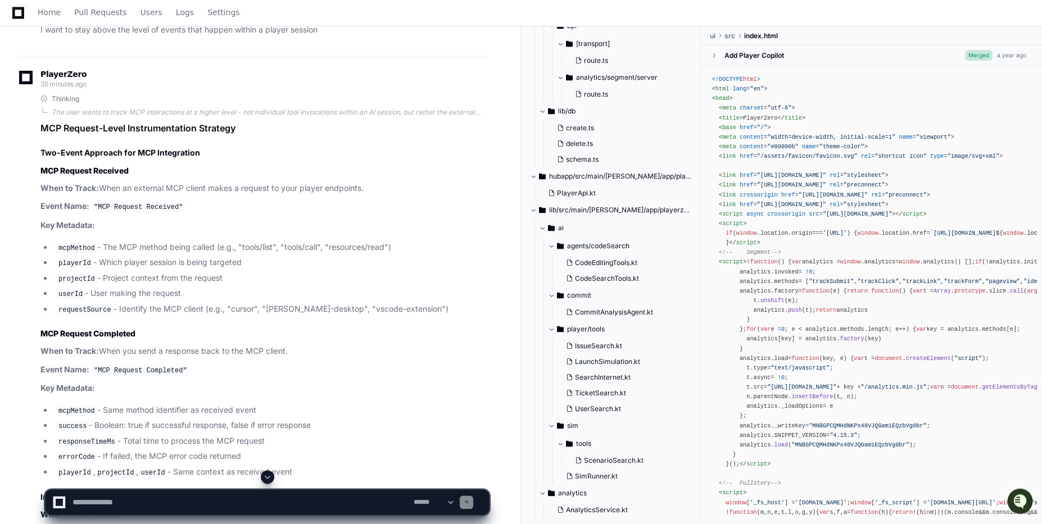
click at [198, 285] on ul "mcpMethod - The MCP method being called (e.g., "tools/list", "tools/call", "res…" at bounding box center [264, 278] width 448 height 75
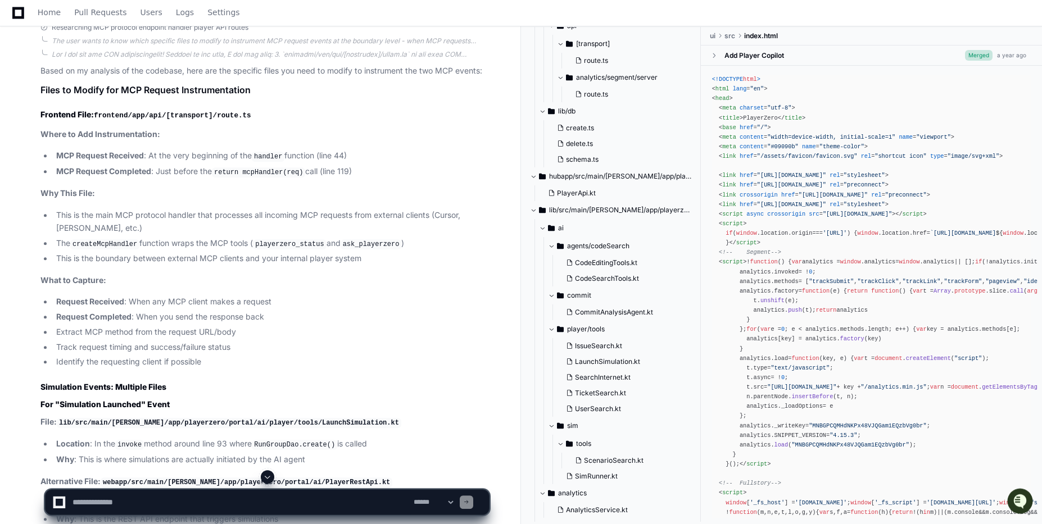
scroll to position [5233, 0]
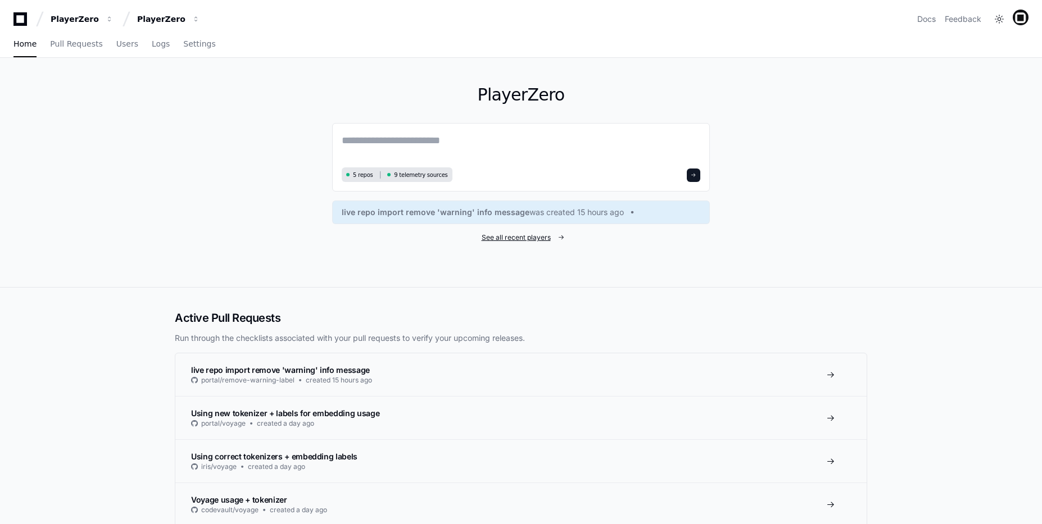
click at [492, 233] on span "See all recent players" at bounding box center [516, 237] width 69 height 9
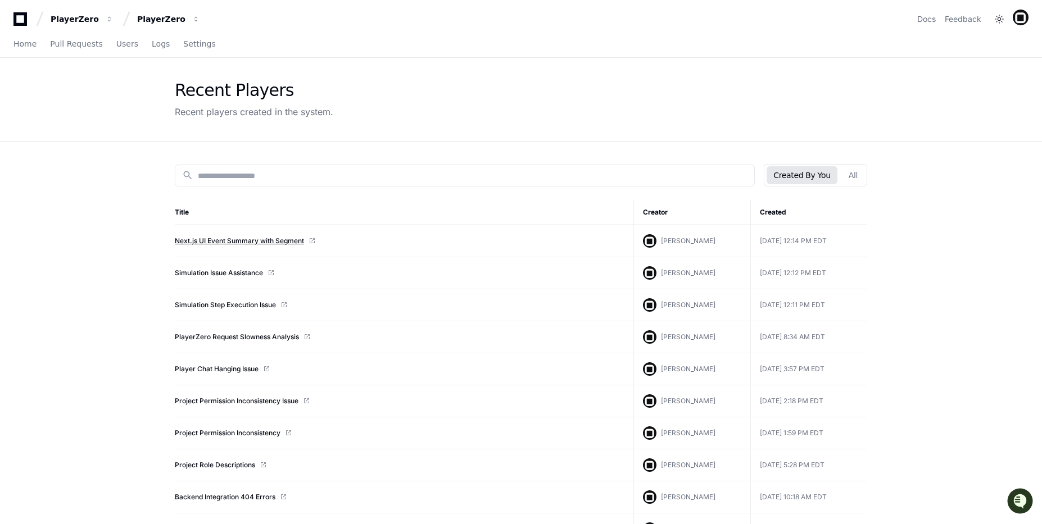
click at [243, 243] on link "Next.js UI Event Summary with Segment" at bounding box center [239, 241] width 129 height 9
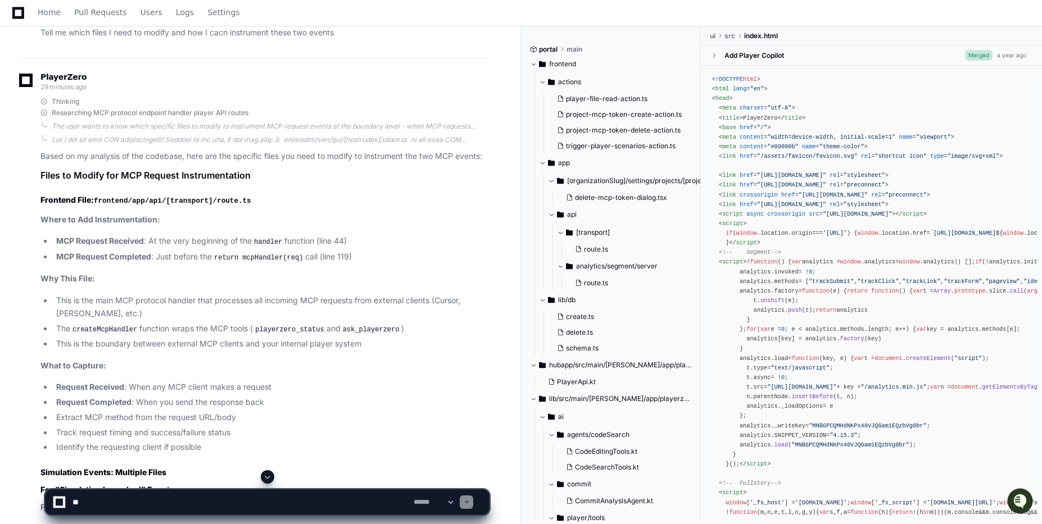
scroll to position [5086, 0]
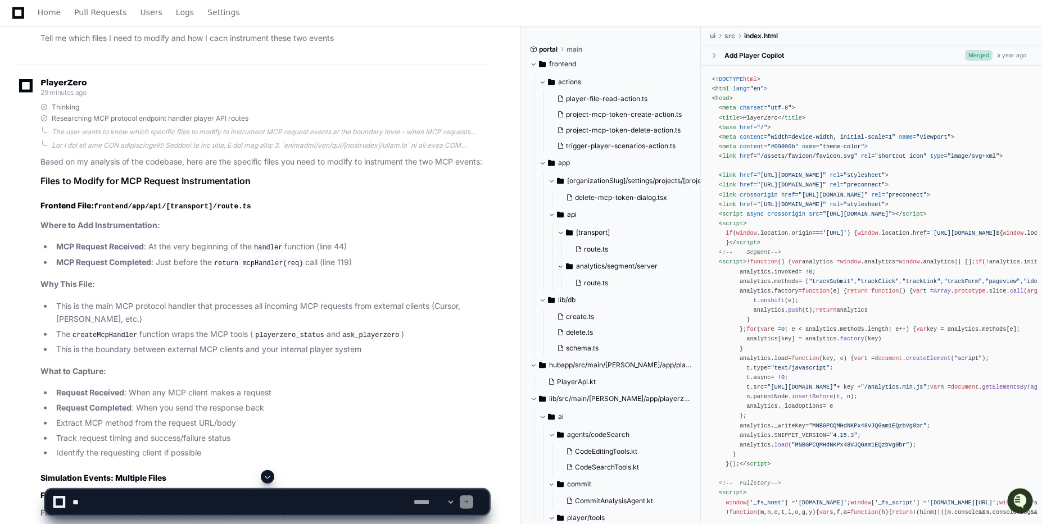
click at [166, 501] on textarea at bounding box center [240, 502] width 341 height 25
type textarea "**********"
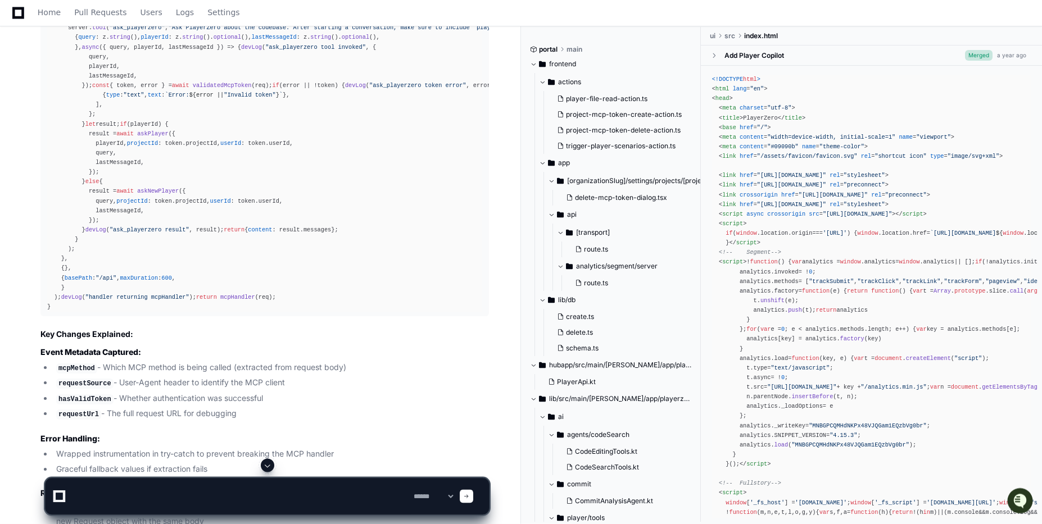
scroll to position [6708, 0]
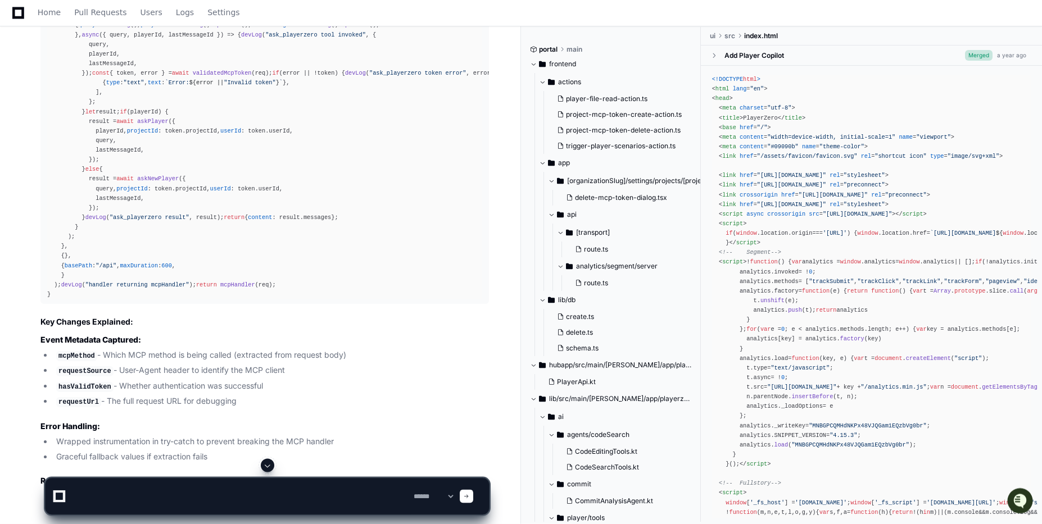
click at [140, 499] on textarea at bounding box center [240, 497] width 341 height 36
type textarea "**********"
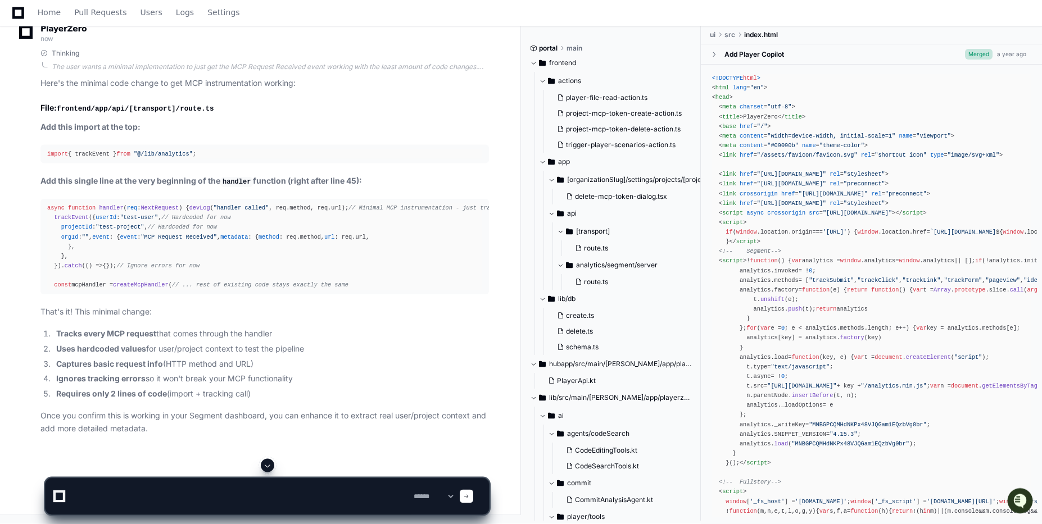
scroll to position [8277, 0]
click at [182, 145] on pre "import { trackEvent } from "@/lib/analytics" ;" at bounding box center [264, 154] width 448 height 19
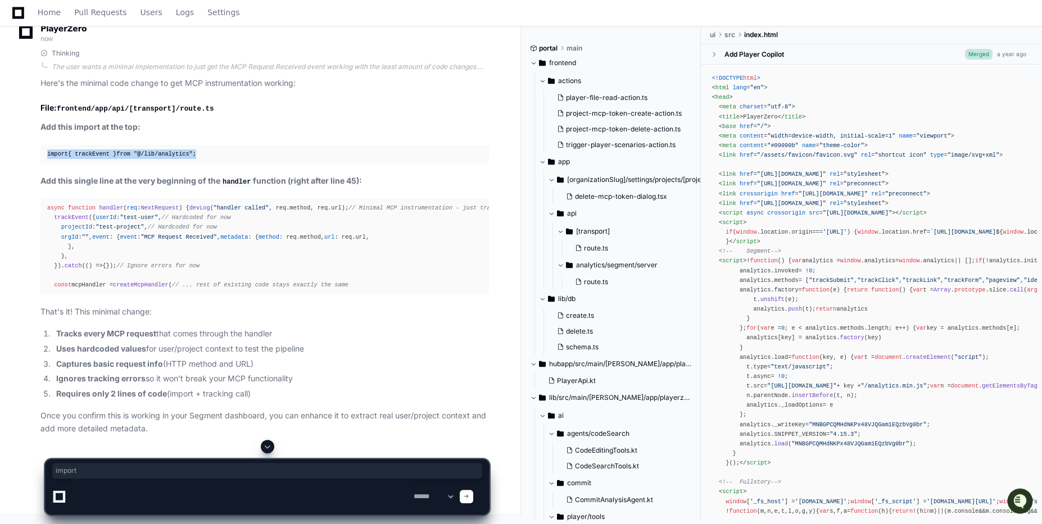
click at [182, 145] on pre "import { trackEvent } from "@/lib/analytics" ;" at bounding box center [264, 154] width 448 height 19
copy div "import { trackEvent } from "@/lib/analytics" ;"
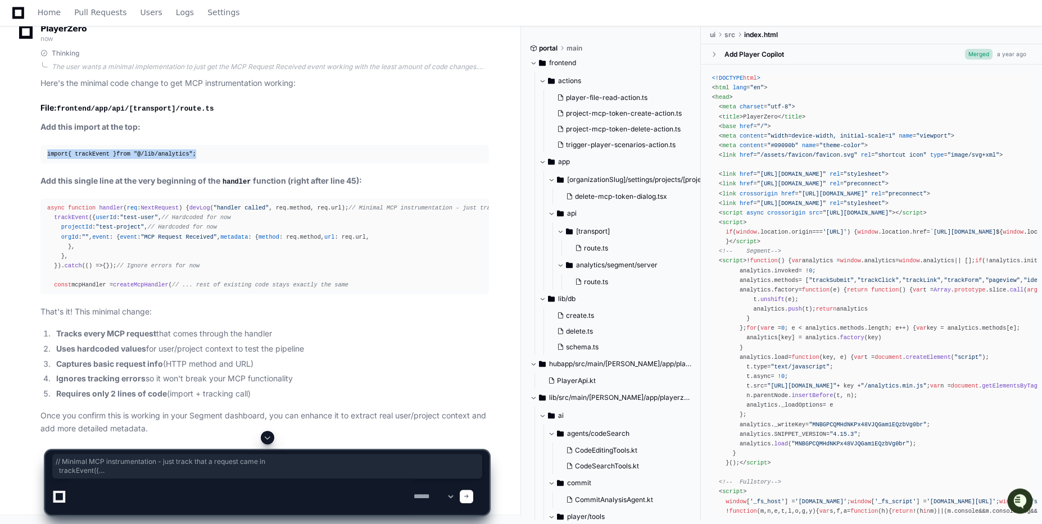
drag, startPoint x: 214, startPoint y: 265, endPoint x: 53, endPoint y: 142, distance: 203.2
click at [53, 203] on div "async function handler ( req : NextRequest ) { devLog ( "handler called" , req.…" at bounding box center [264, 246] width 435 height 87
copy div "// Minimal MCP instrumentation - just track that a request came in trackEvent (…"
click at [116, 149] on div "import { trackEvent } from "@/lib/analytics" ;" at bounding box center [264, 154] width 435 height 10
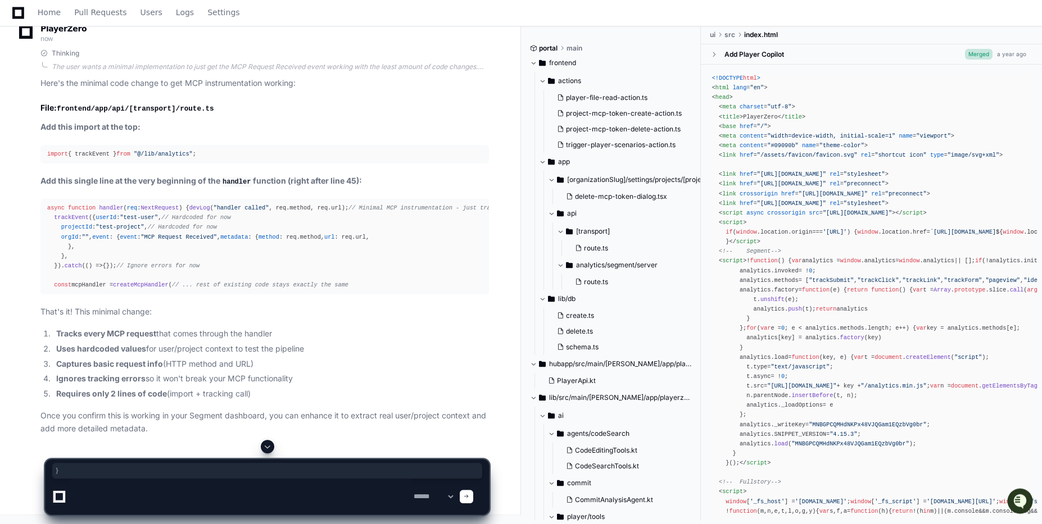
click at [116, 149] on div "import { trackEvent } from "@/lib/analytics" ;" at bounding box center [264, 154] width 435 height 10
copy div "import { trackEvent } from "@/lib/analytics" ;"
click at [250, 499] on textarea at bounding box center [240, 497] width 341 height 36
click at [247, 432] on p "Once you confirm this is working in your Segment dashboard, you can enhance it …" at bounding box center [264, 423] width 448 height 26
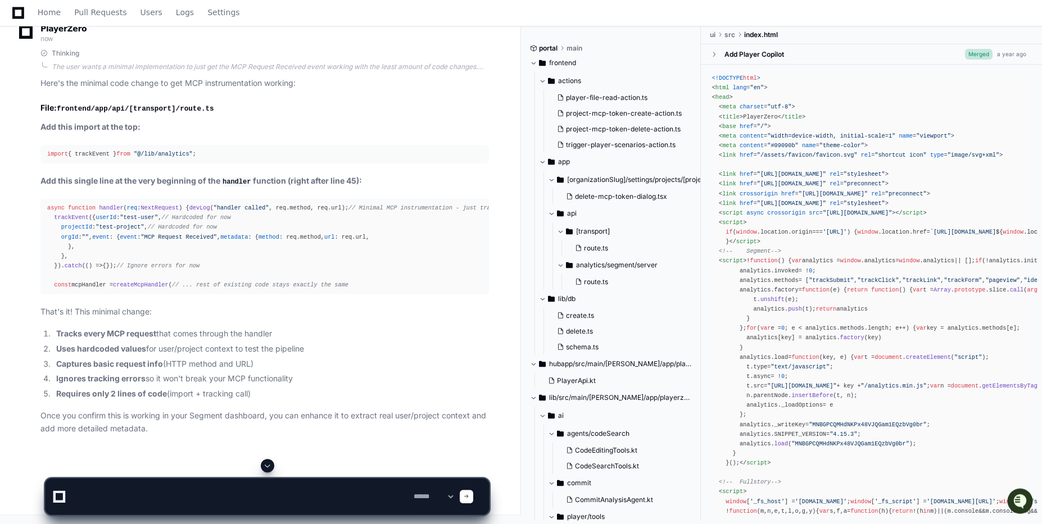
click at [214, 492] on textarea at bounding box center [240, 497] width 341 height 36
type textarea "**********"
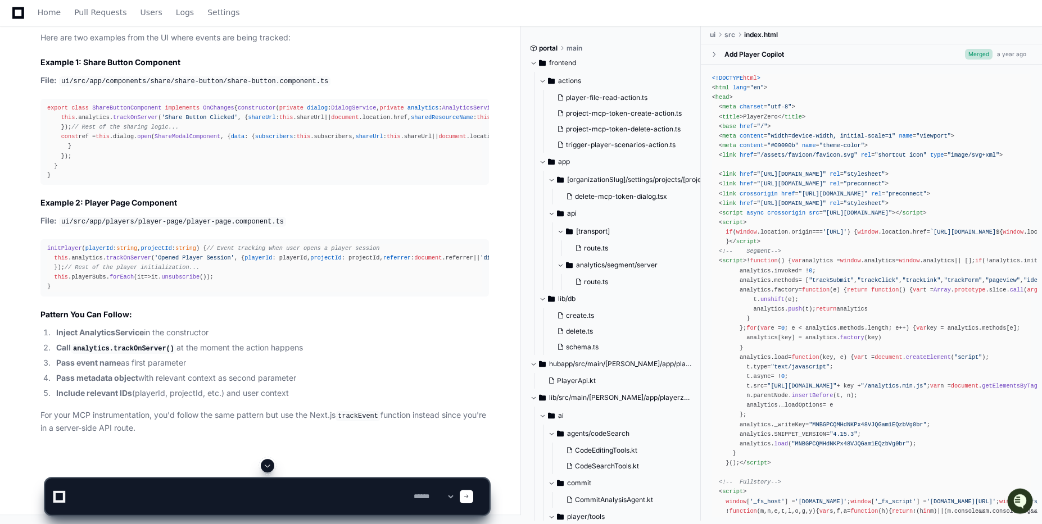
scroll to position [9101, 0]
click at [114, 477] on app-app-chat-input "**********" at bounding box center [267, 487] width 445 height 56
click at [119, 487] on textarea at bounding box center [240, 497] width 341 height 36
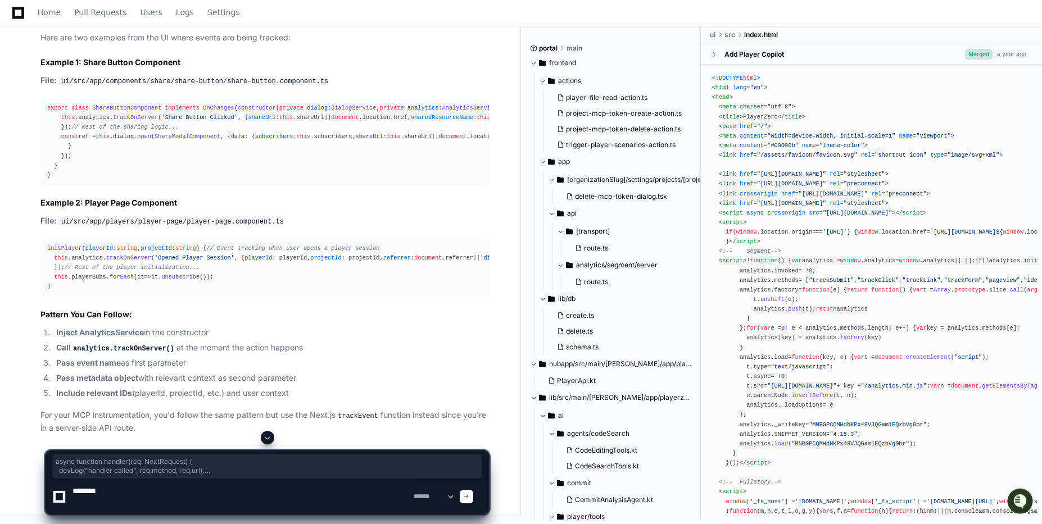
drag, startPoint x: 269, startPoint y: 388, endPoint x: 48, endPoint y: 225, distance: 274.5
click at [184, 500] on textarea at bounding box center [240, 497] width 341 height 36
click at [183, 490] on textarea at bounding box center [240, 497] width 341 height 36
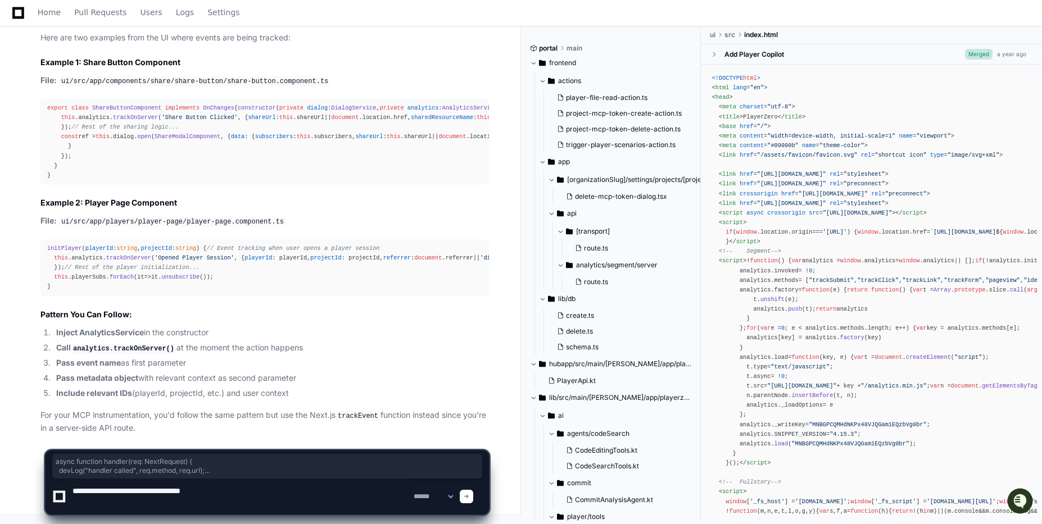
drag, startPoint x: 218, startPoint y: 492, endPoint x: 69, endPoint y: 491, distance: 149.5
click at [70, 491] on textarea at bounding box center [240, 497] width 341 height 36
click at [252, 364] on li "Pass event name as first parameter" at bounding box center [271, 363] width 436 height 13
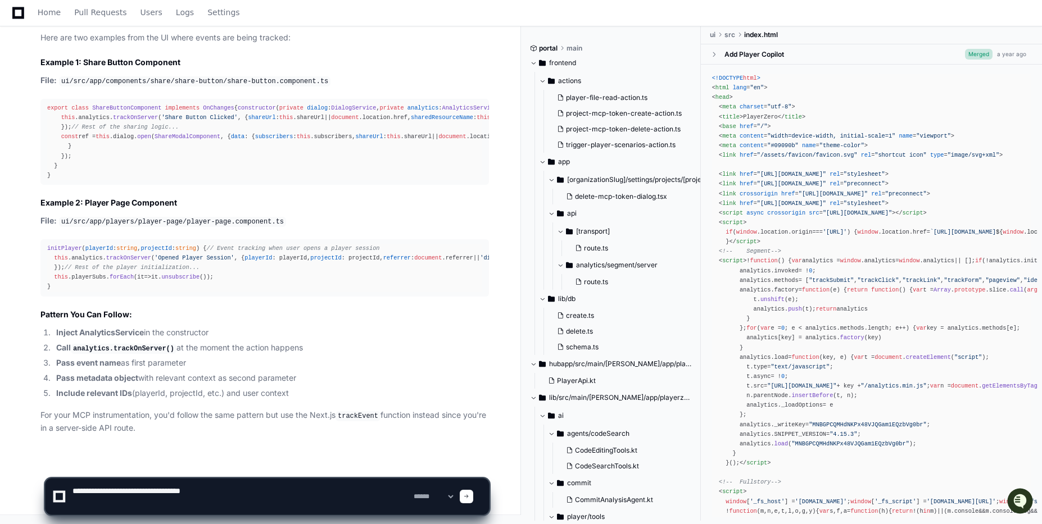
click at [257, 352] on li "Call analytics.trackOnServer() at the moment the action happens" at bounding box center [271, 348] width 436 height 13
click at [257, 334] on li "Inject AnalyticsService in the constructor" at bounding box center [271, 333] width 436 height 13
click at [117, 491] on textarea at bounding box center [240, 497] width 341 height 36
click at [200, 324] on div "Great! Now I have two good examples to show the user. The share button componen…" at bounding box center [264, 226] width 448 height 418
drag, startPoint x: 224, startPoint y: 491, endPoint x: 40, endPoint y: 495, distance: 183.3
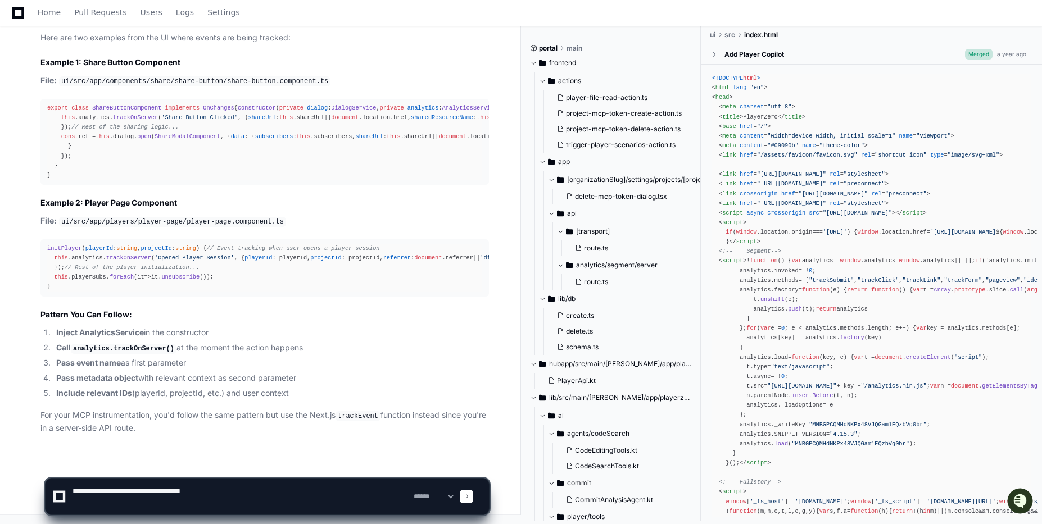
click at [70, 495] on textarea at bounding box center [240, 497] width 341 height 36
type textarea "*"
type textarea "**********"
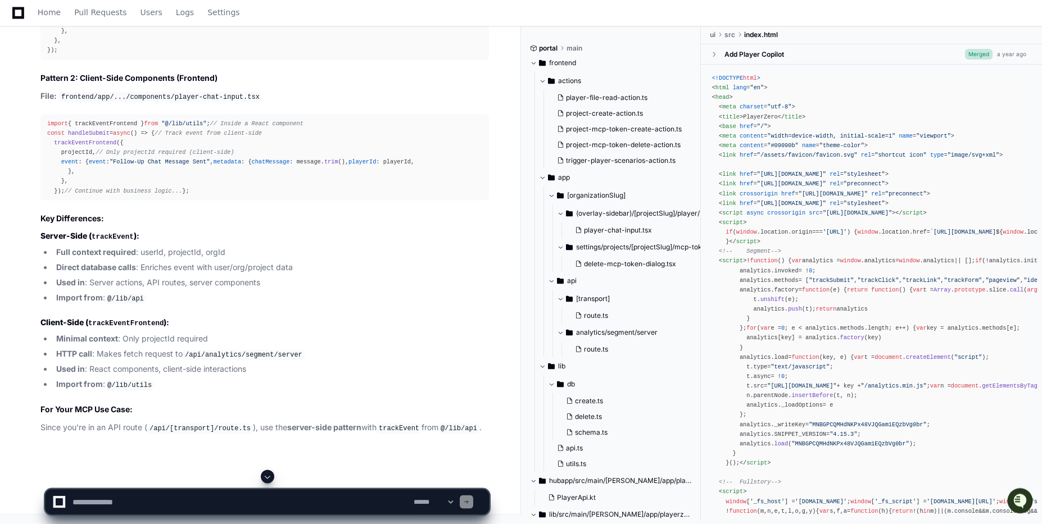
scroll to position [10146, 0]
click at [116, 508] on textarea at bounding box center [240, 502] width 341 height 25
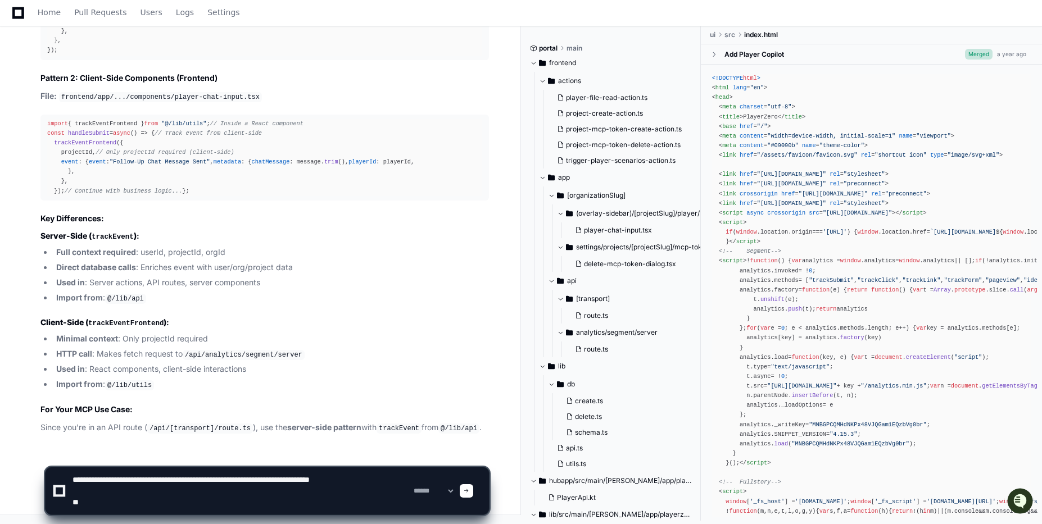
click at [197, 506] on textarea at bounding box center [240, 491] width 341 height 47
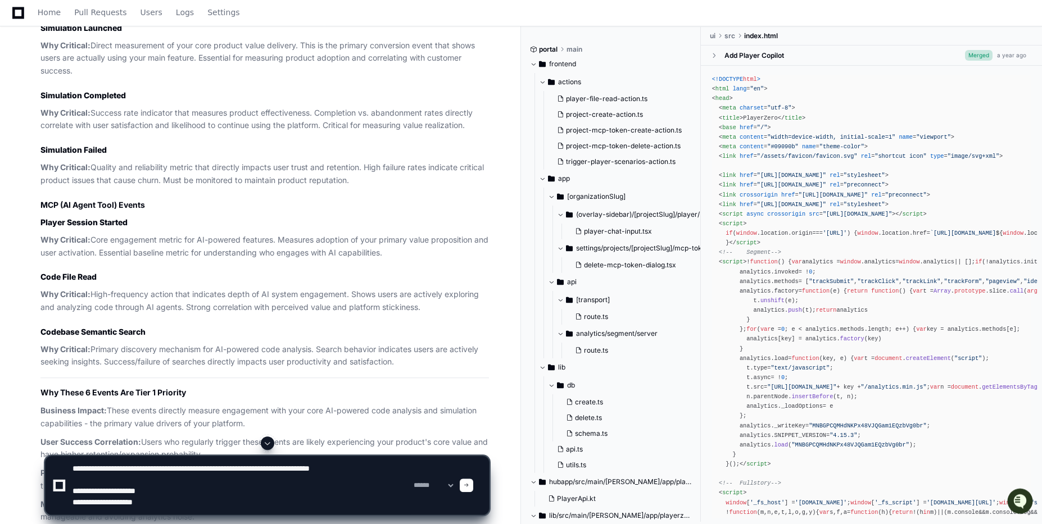
scroll to position [2271, 0]
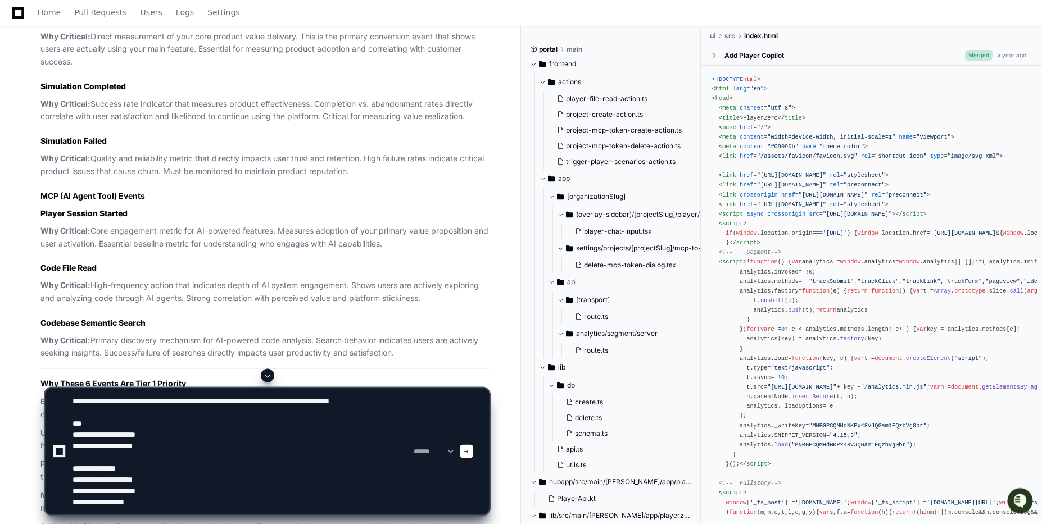
type textarea "**********"
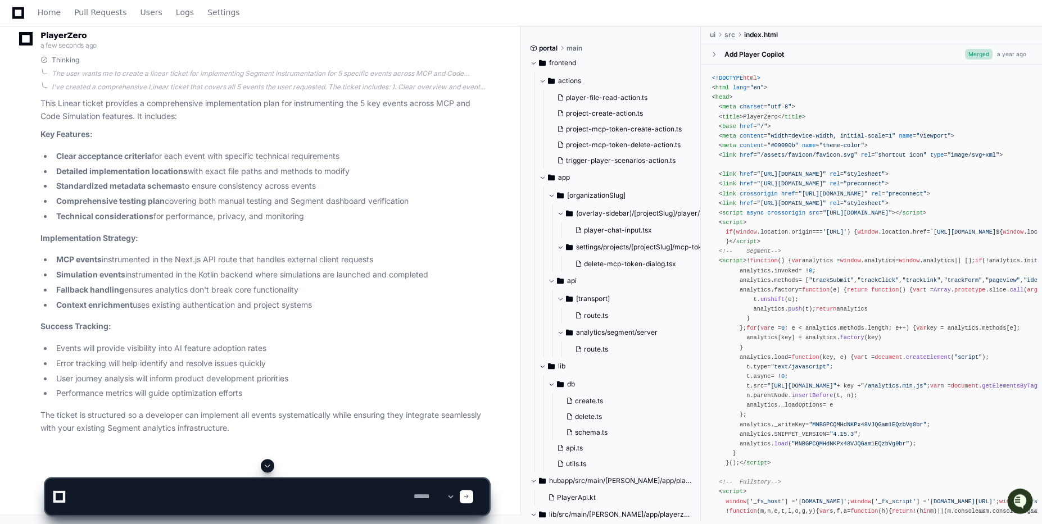
scroll to position [10780, 0]
